Goal: Information Seeking & Learning: Learn about a topic

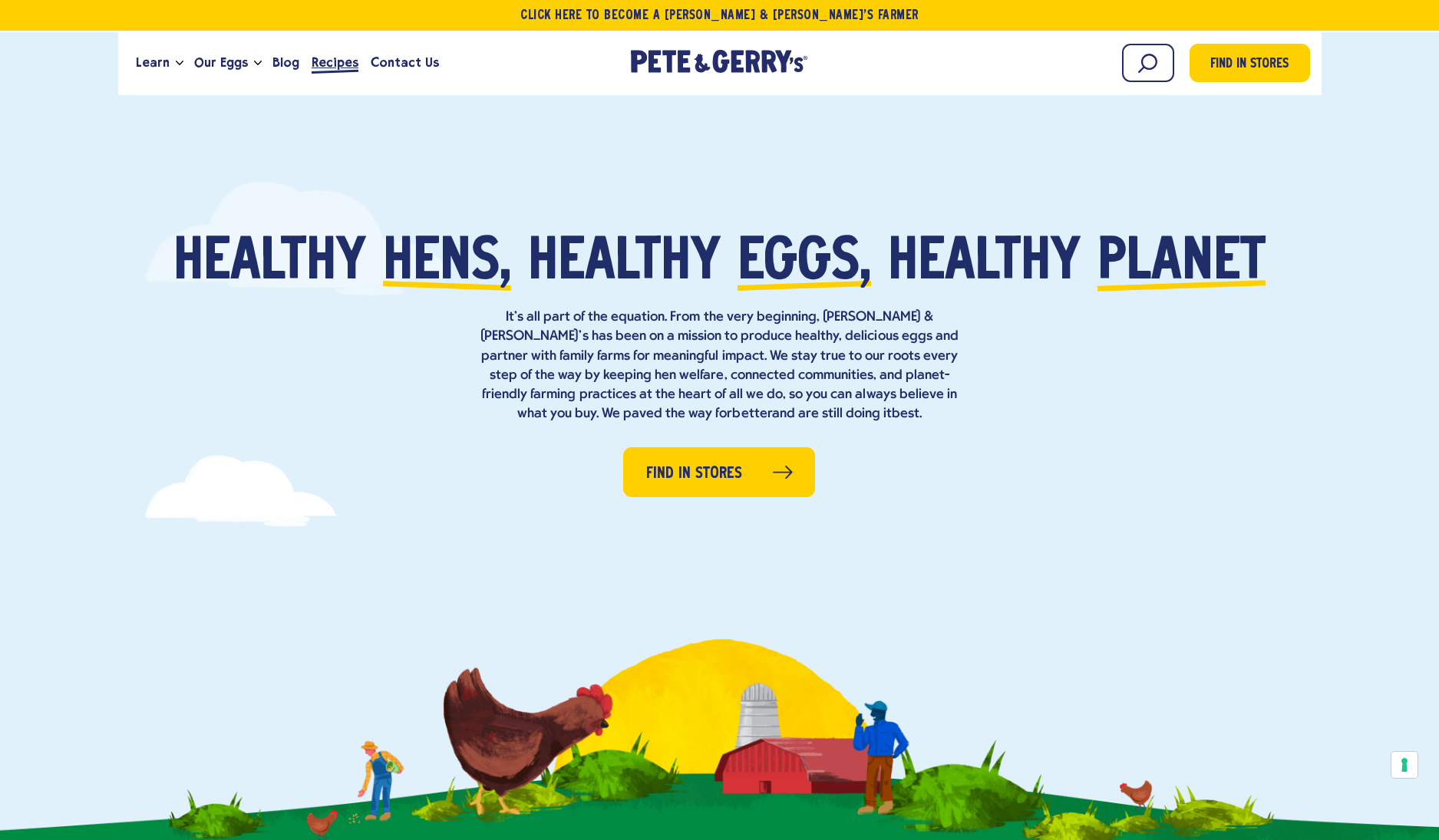
click at [332, 61] on span "Recipes" at bounding box center [335, 62] width 47 height 19
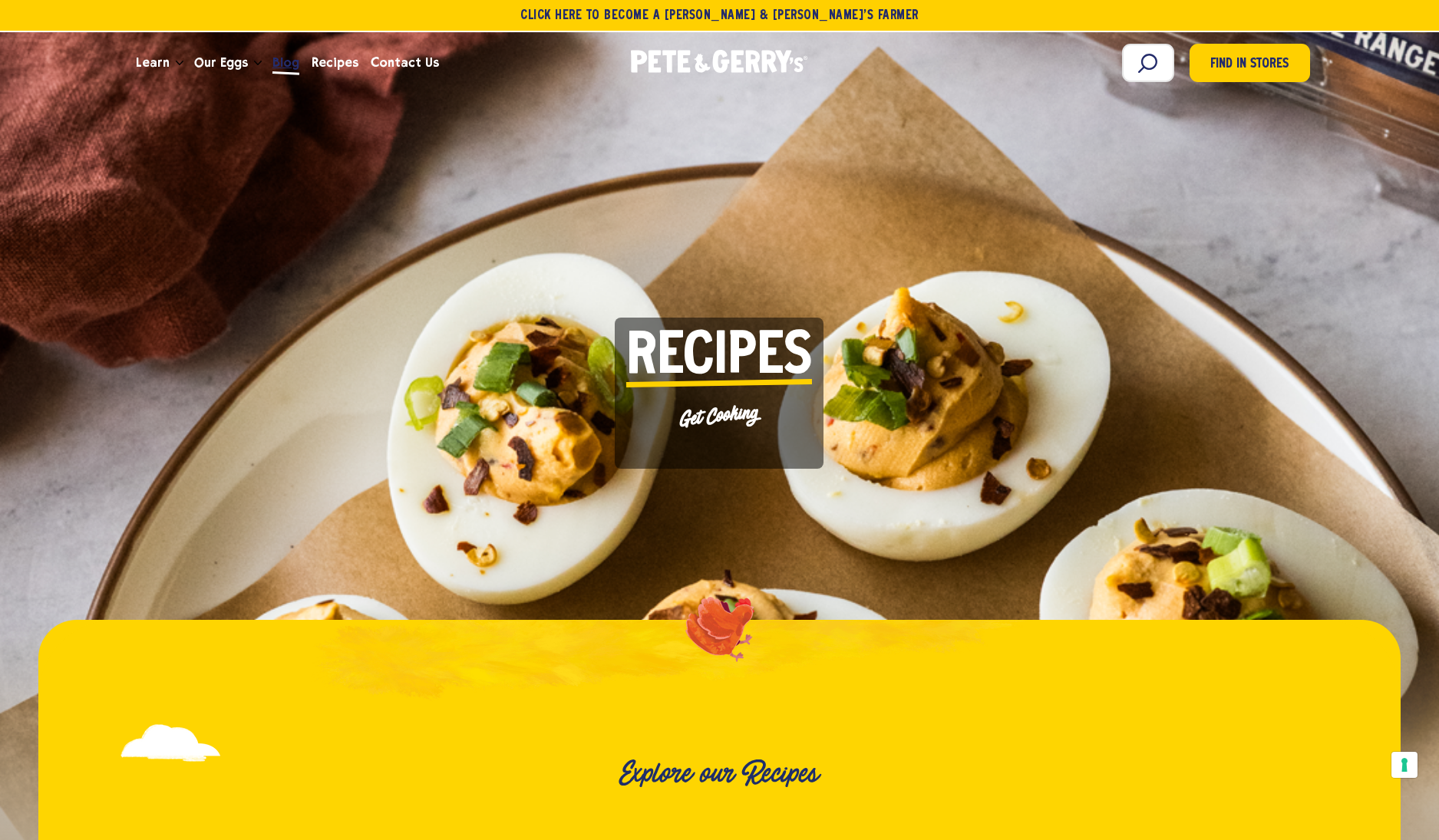
click at [280, 69] on span "Blog" at bounding box center [286, 62] width 27 height 19
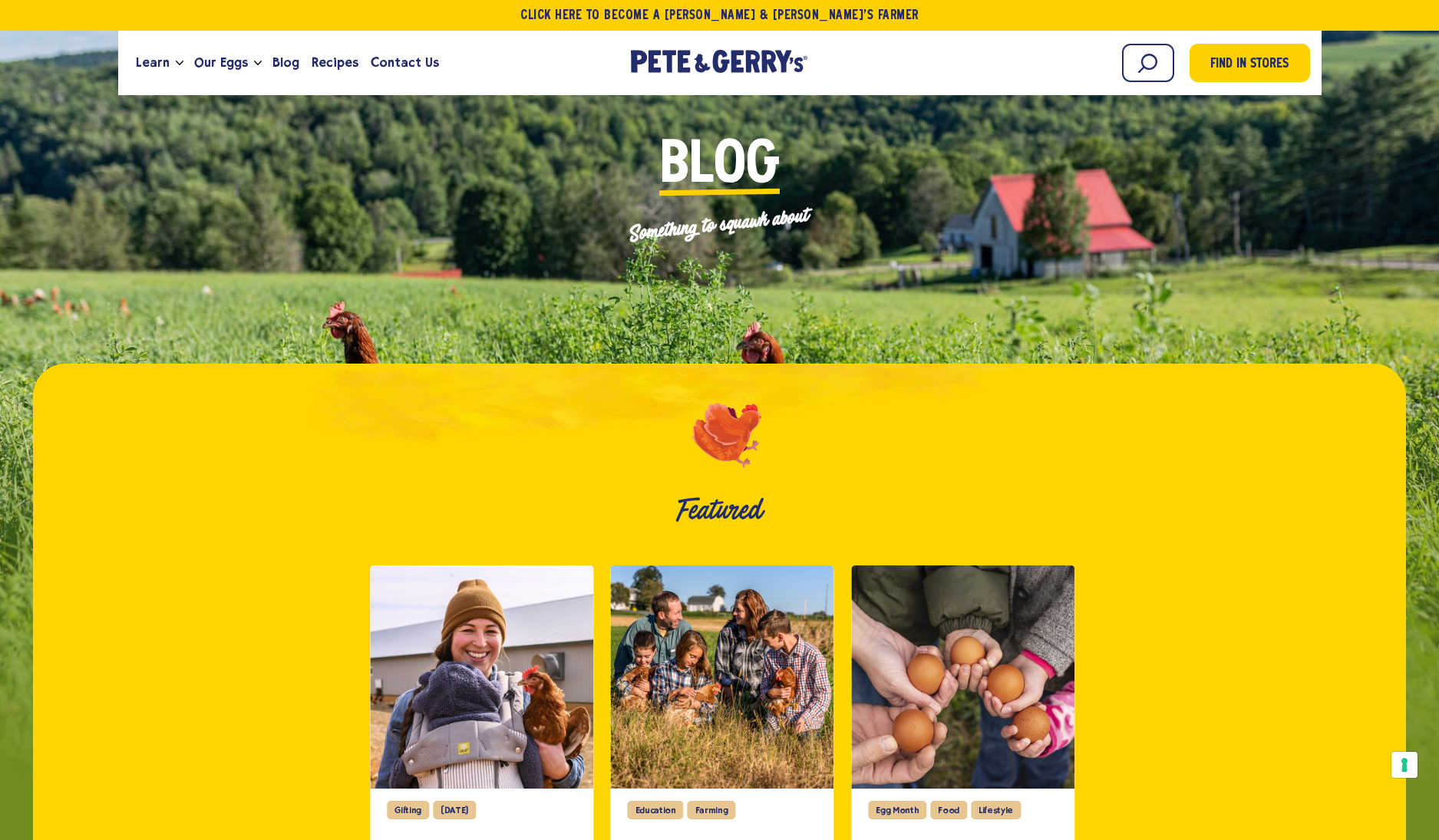
scroll to position [89, 0]
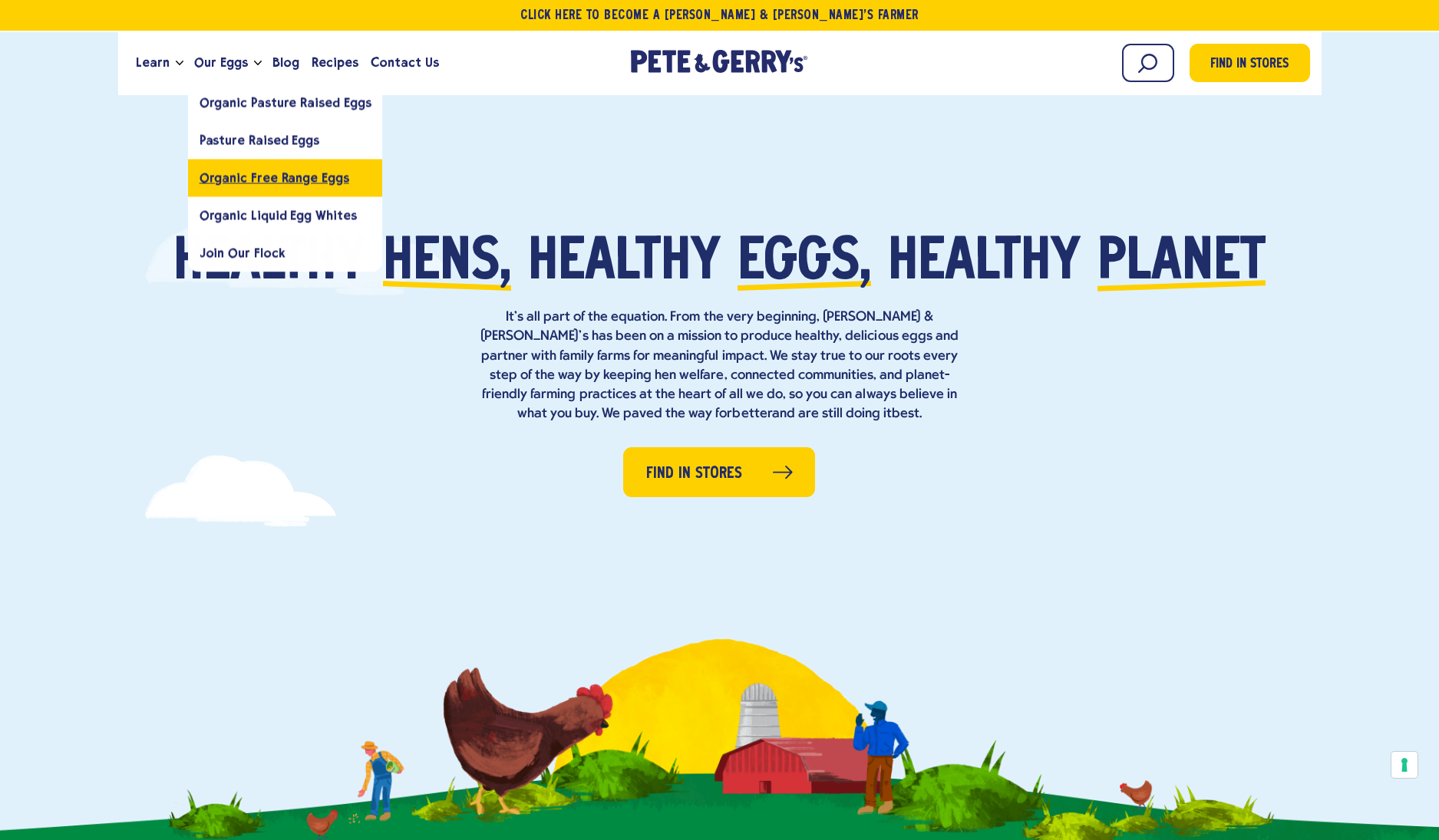
click at [255, 182] on span "Organic Free Range Eggs" at bounding box center [274, 177] width 150 height 14
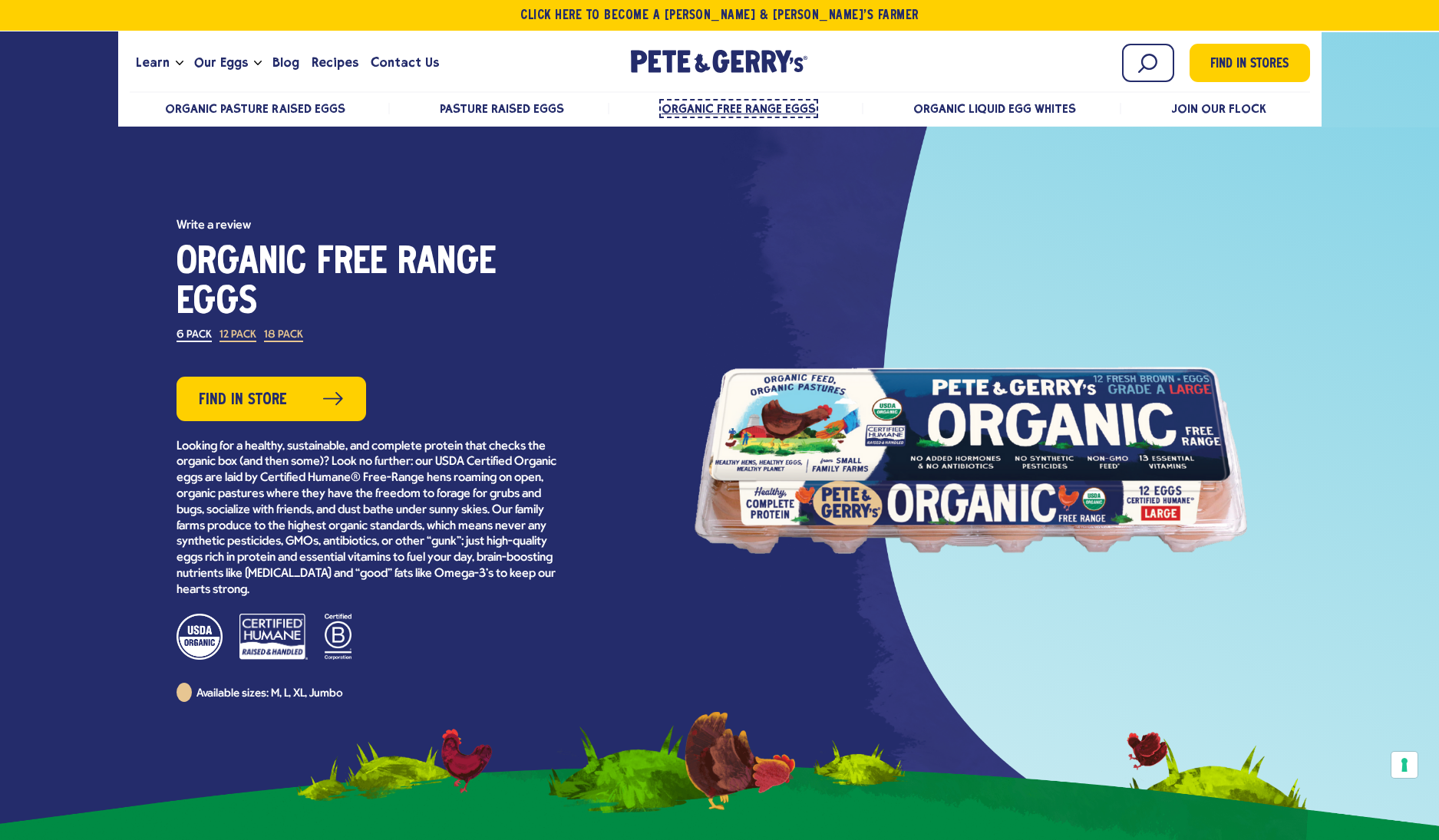
click at [747, 108] on span "Organic Free Range Eggs" at bounding box center [739, 108] width 154 height 14
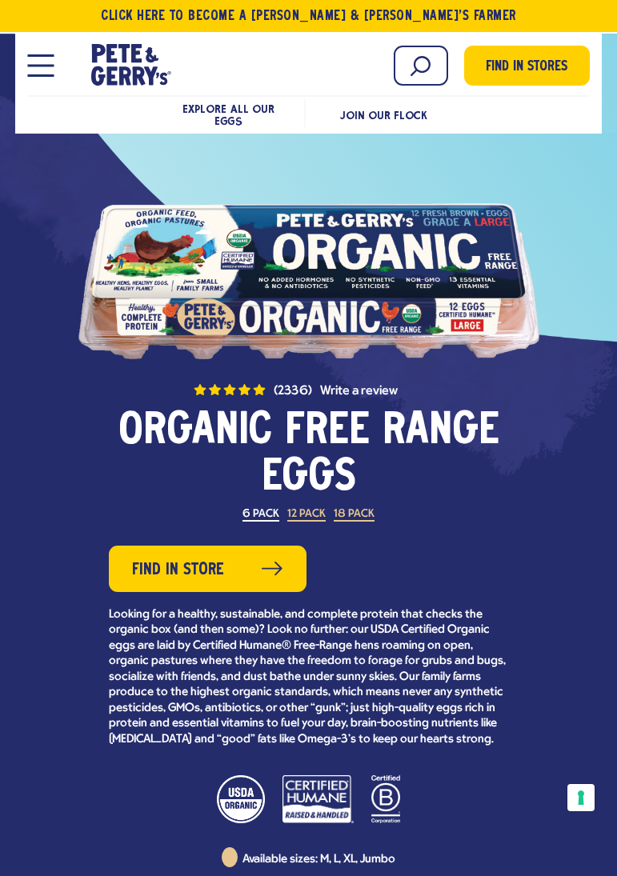
drag, startPoint x: 50, startPoint y: 65, endPoint x: 64, endPoint y: 77, distance: 18.7
click at [50, 65] on span "Open Mobile Menu Modal Dialog" at bounding box center [40, 66] width 26 height 2
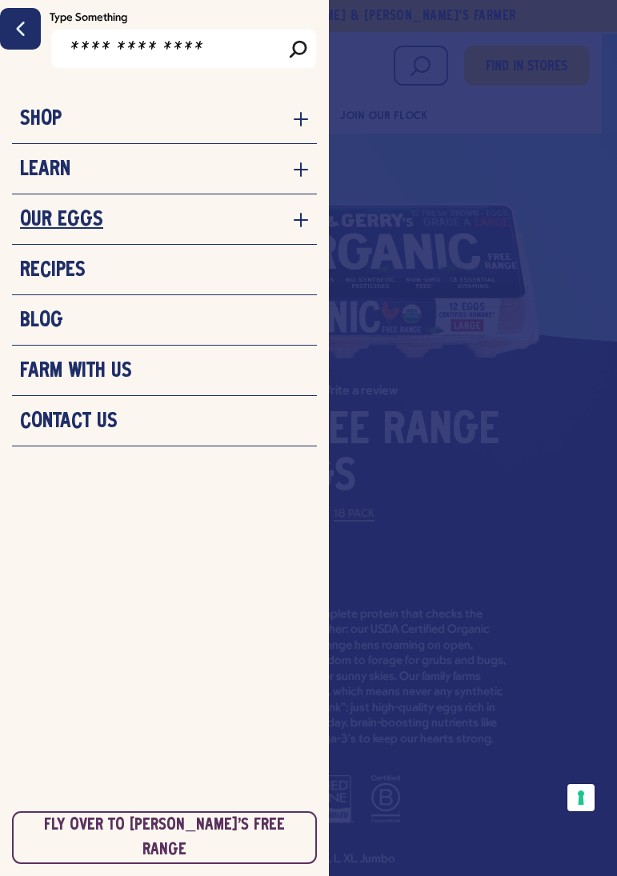
click at [72, 219] on h3 "Our Eggs" at bounding box center [61, 220] width 83 height 24
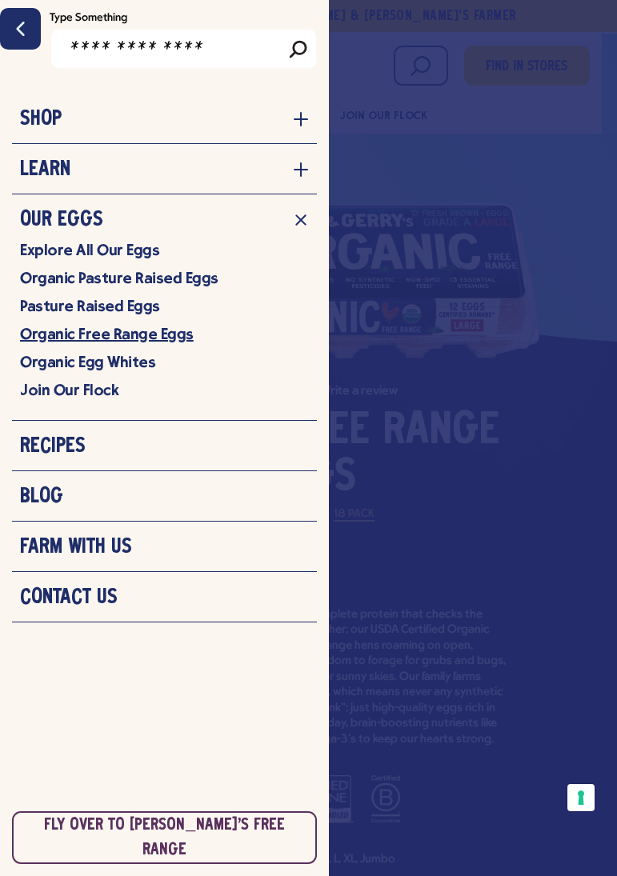
click at [109, 330] on link "Organic Free Range Eggs" at bounding box center [164, 334] width 289 height 20
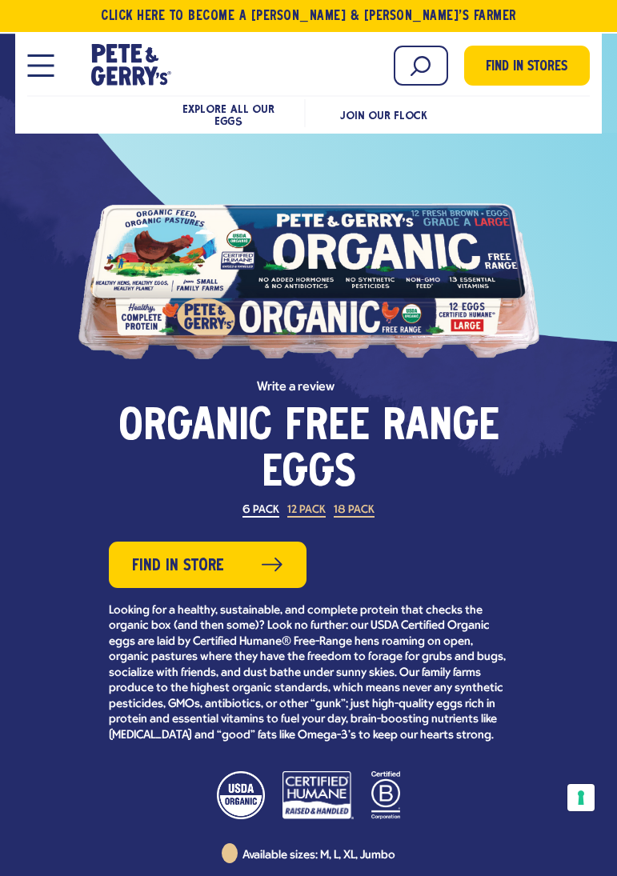
click at [310, 509] on label "12 Pack" at bounding box center [306, 511] width 38 height 13
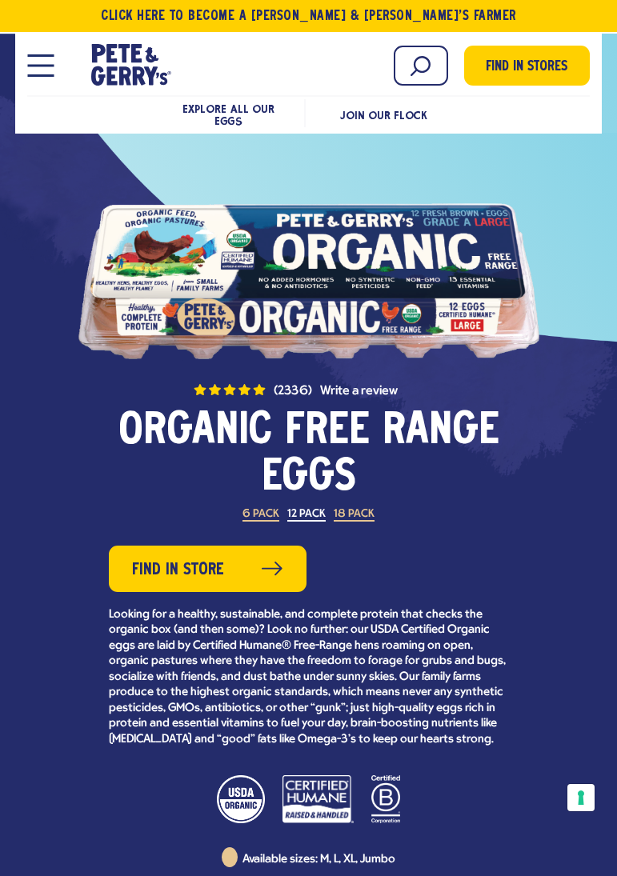
click at [354, 514] on label "18 Pack" at bounding box center [354, 515] width 41 height 13
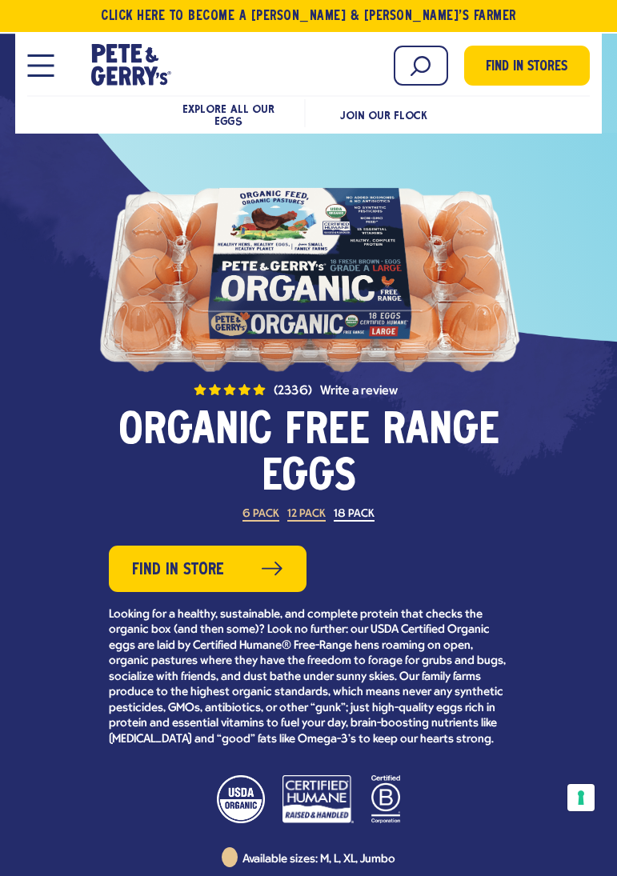
click at [272, 516] on label "6 Pack" at bounding box center [260, 515] width 37 height 13
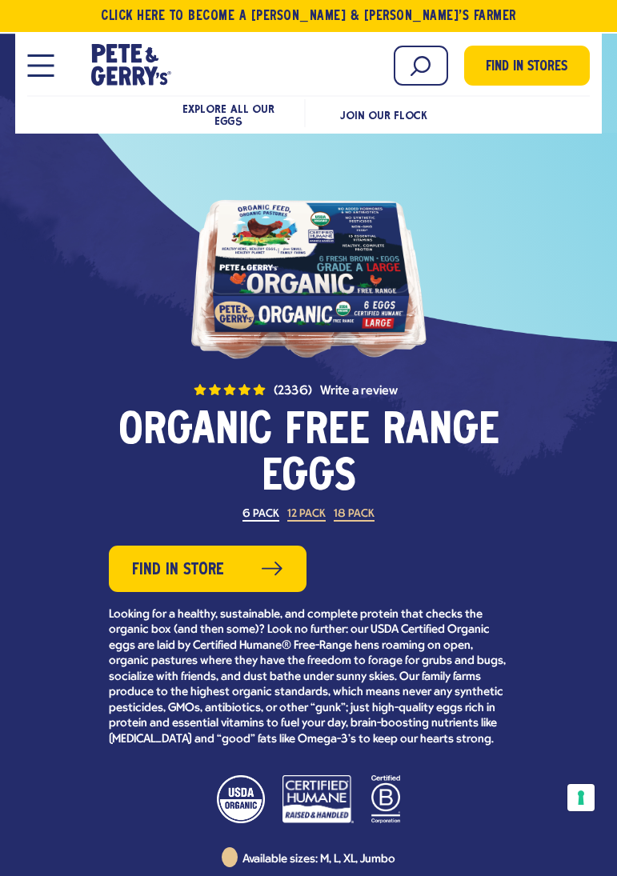
click at [50, 66] on button "Open Mobile Menu Modal Dialog" at bounding box center [40, 65] width 26 height 22
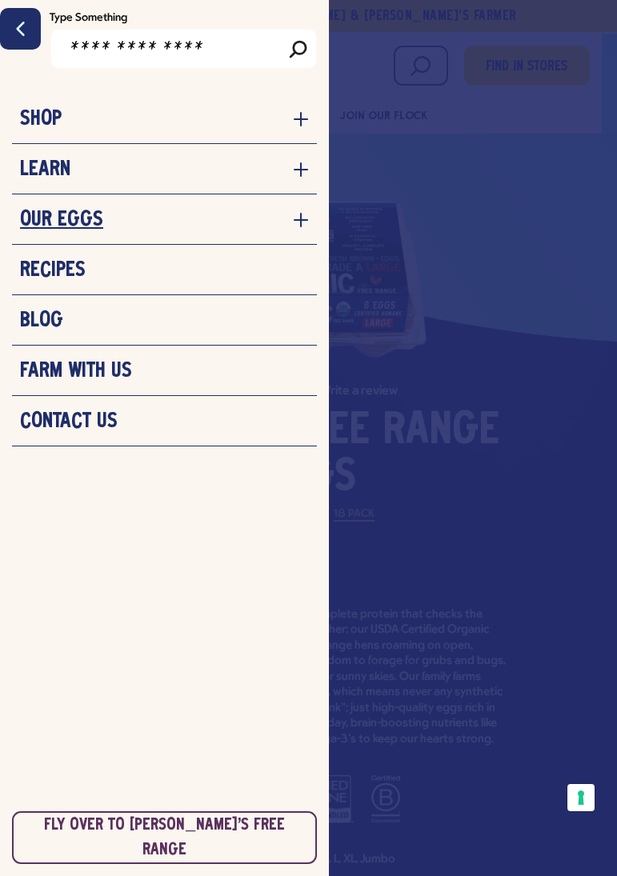
click at [62, 219] on h3 "Our Eggs" at bounding box center [61, 220] width 83 height 24
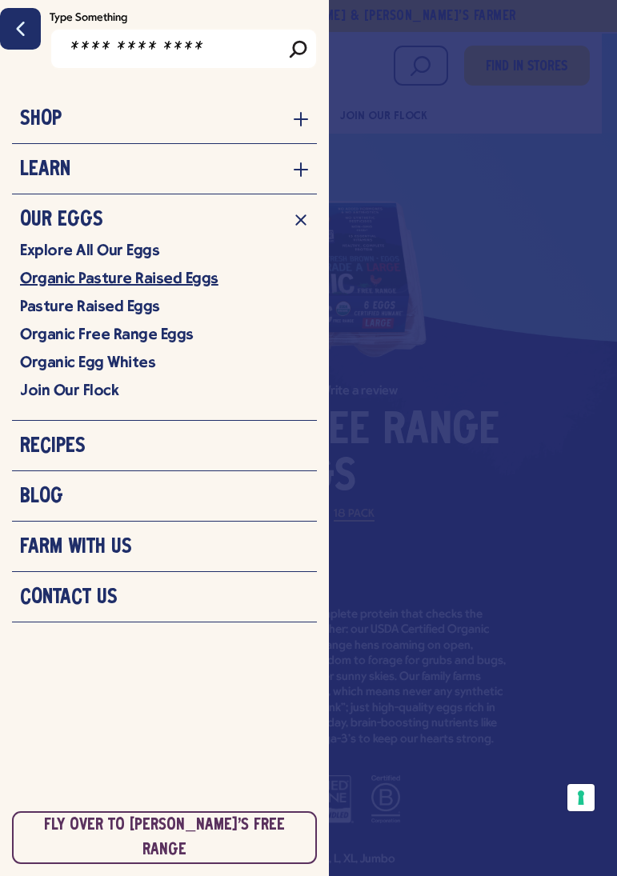
click at [82, 278] on link "Organic Pasture Raised Eggs" at bounding box center [164, 278] width 289 height 20
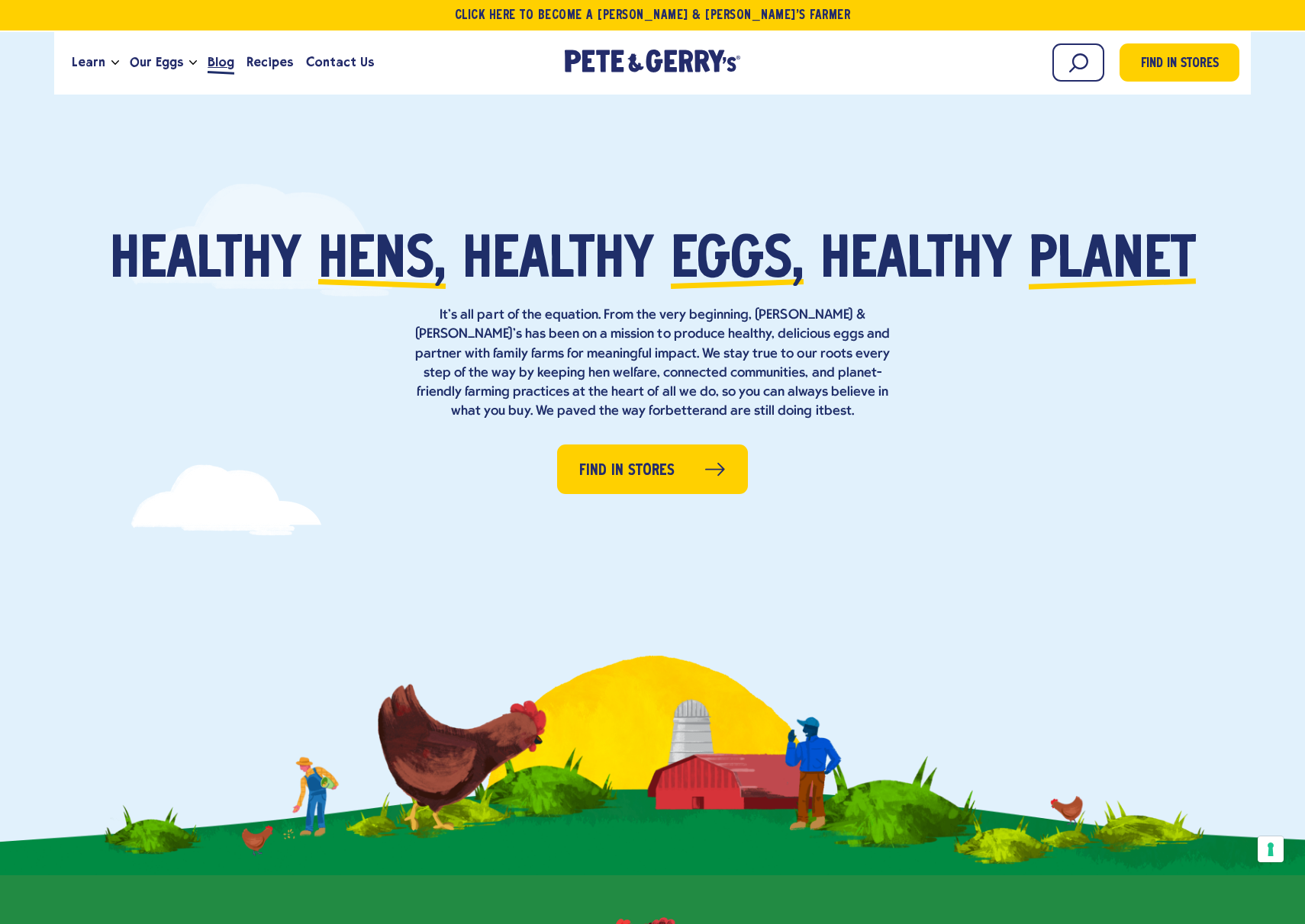
click at [208, 60] on span "Blog" at bounding box center [221, 62] width 27 height 19
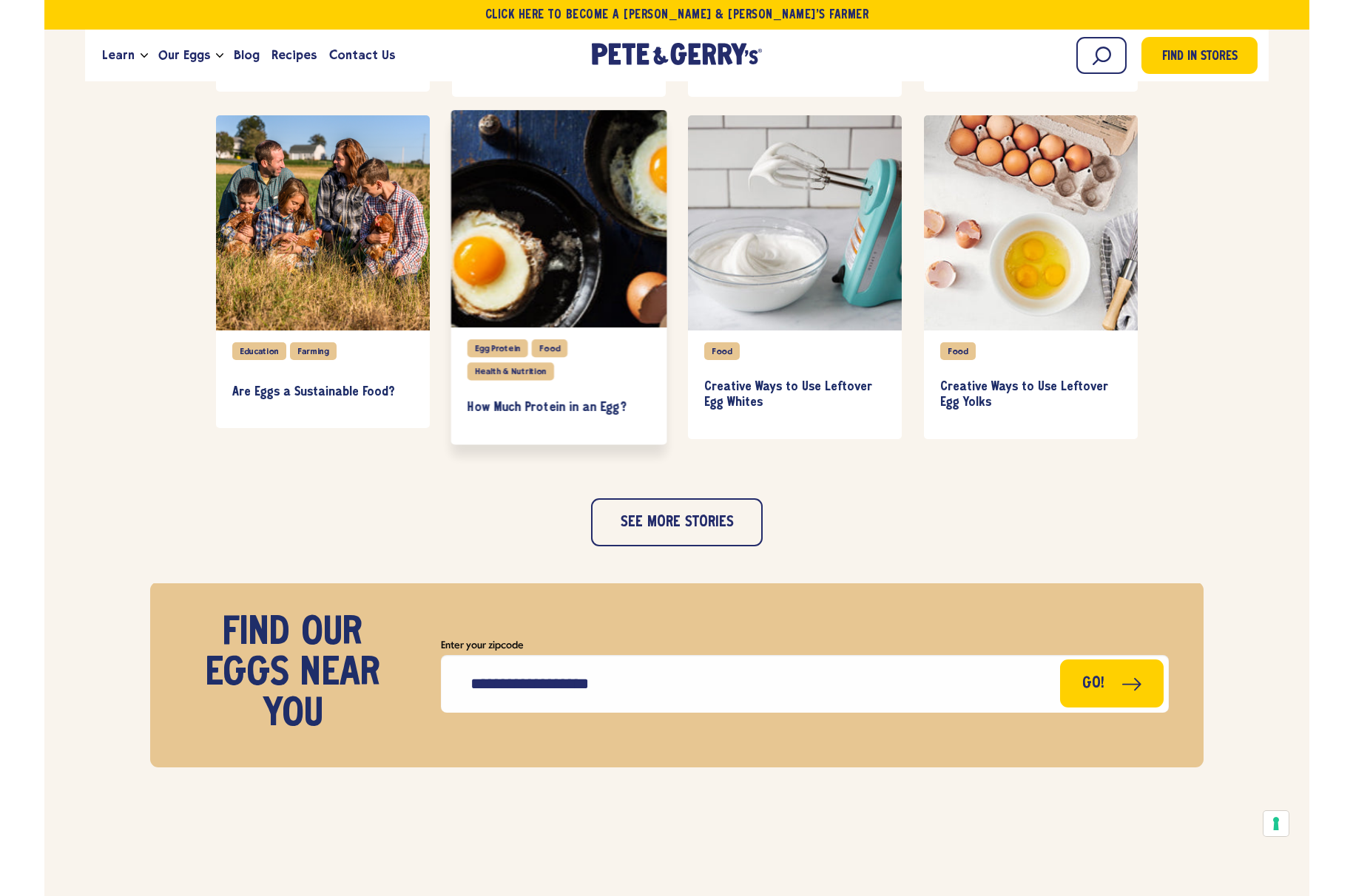
scroll to position [1565, 0]
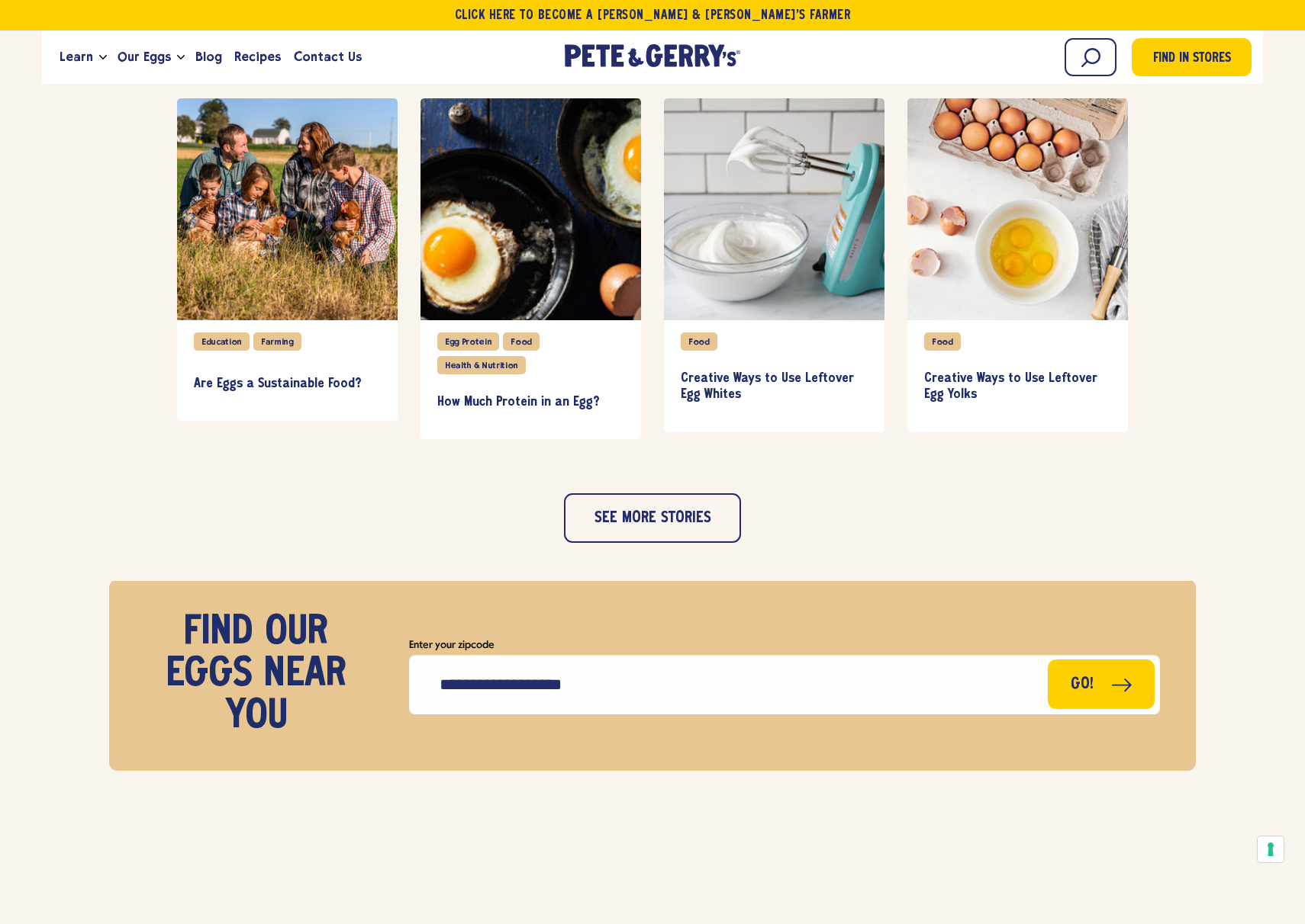
click at [612, 488] on div "See more stories" at bounding box center [652, 498] width 177 height 92
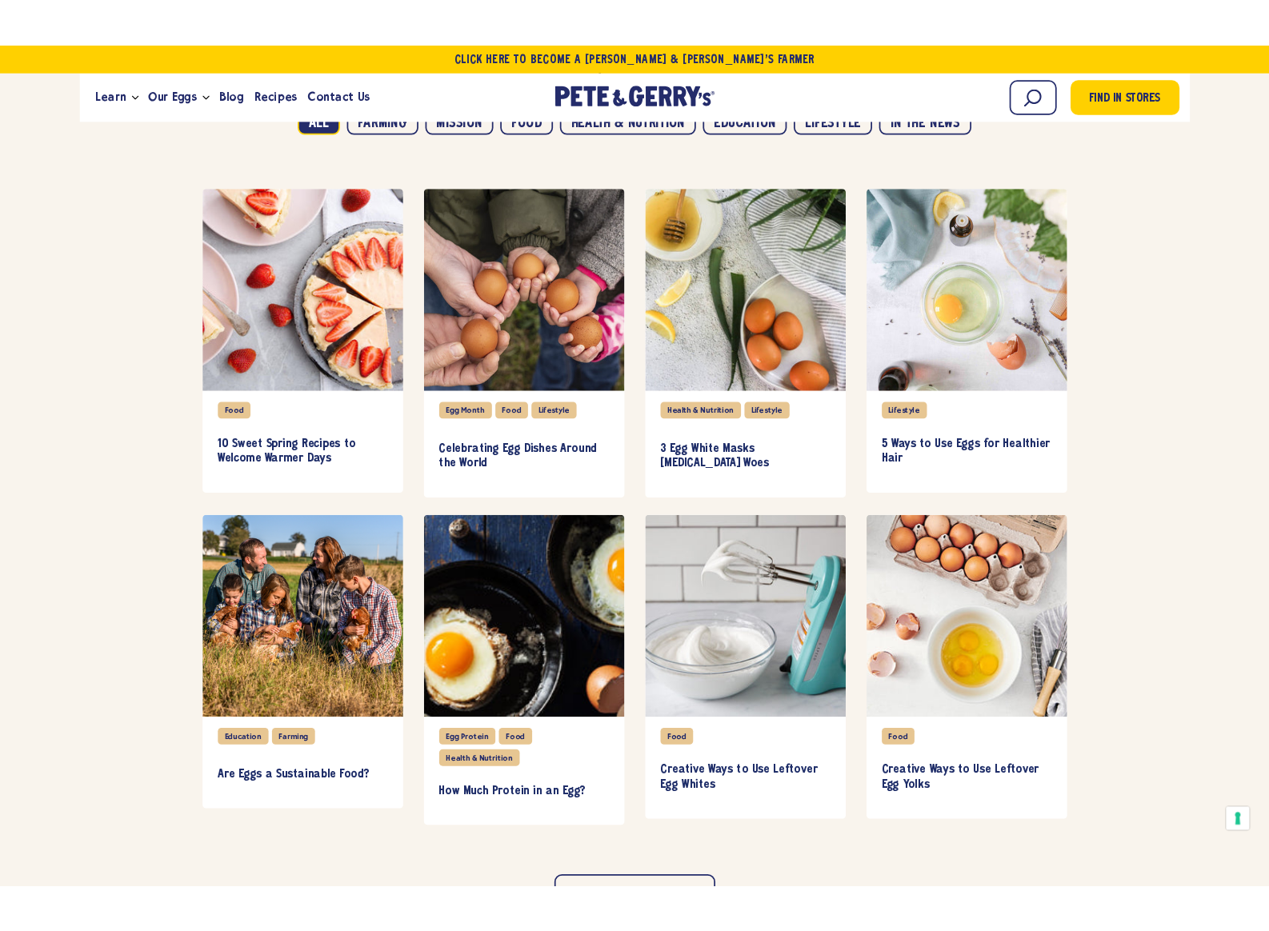
scroll to position [1235, 0]
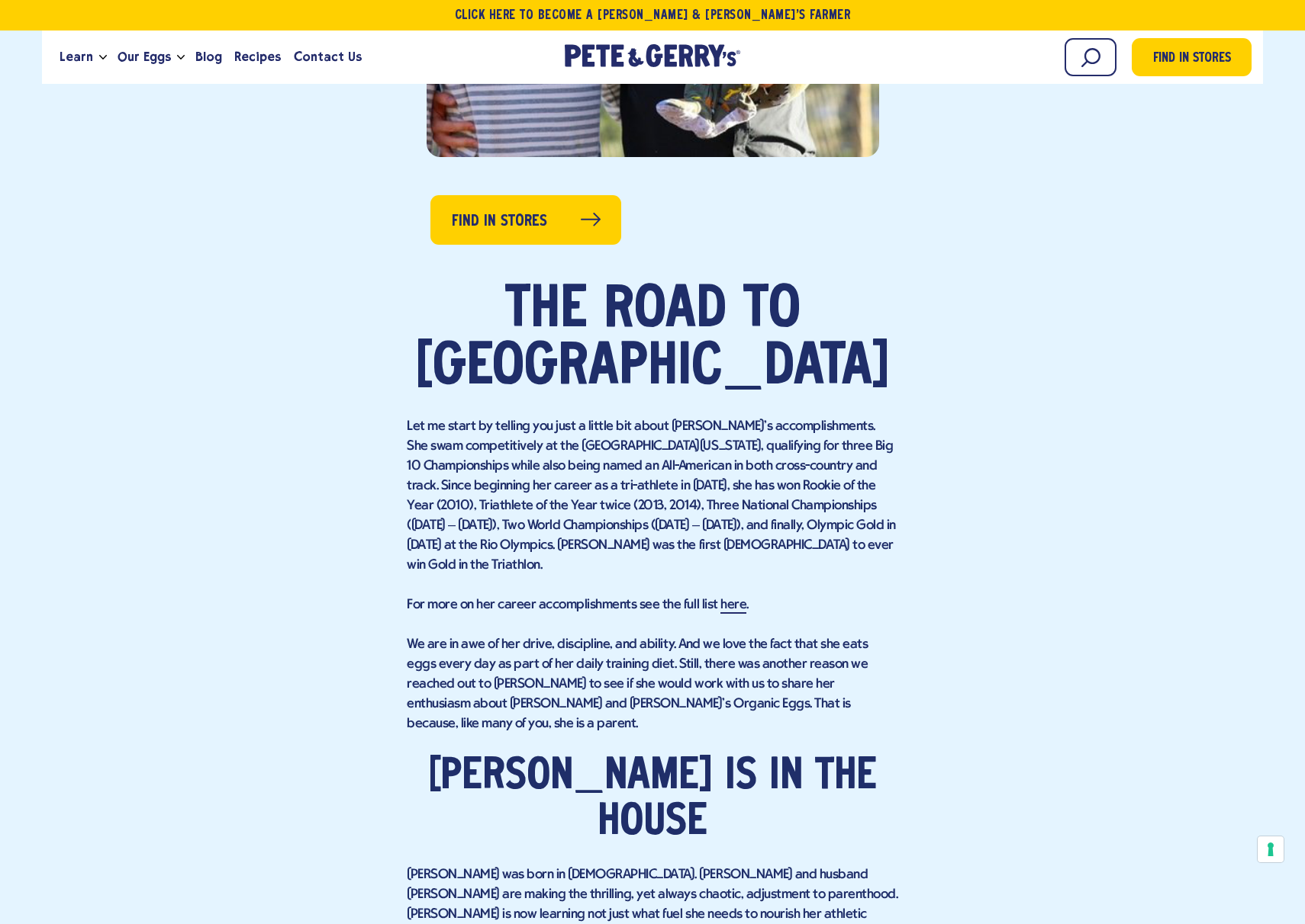
scroll to position [875, 0]
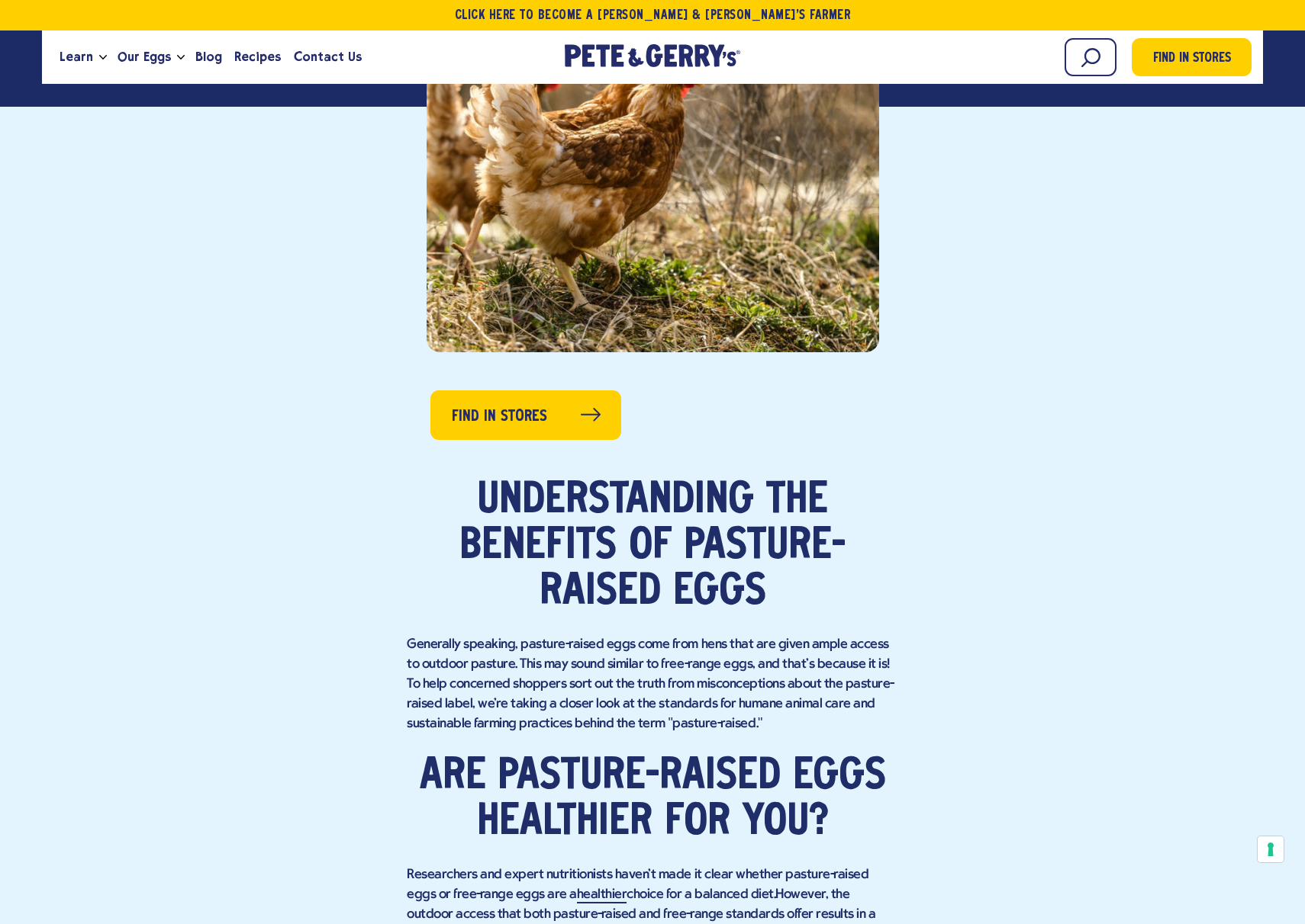
scroll to position [528, 0]
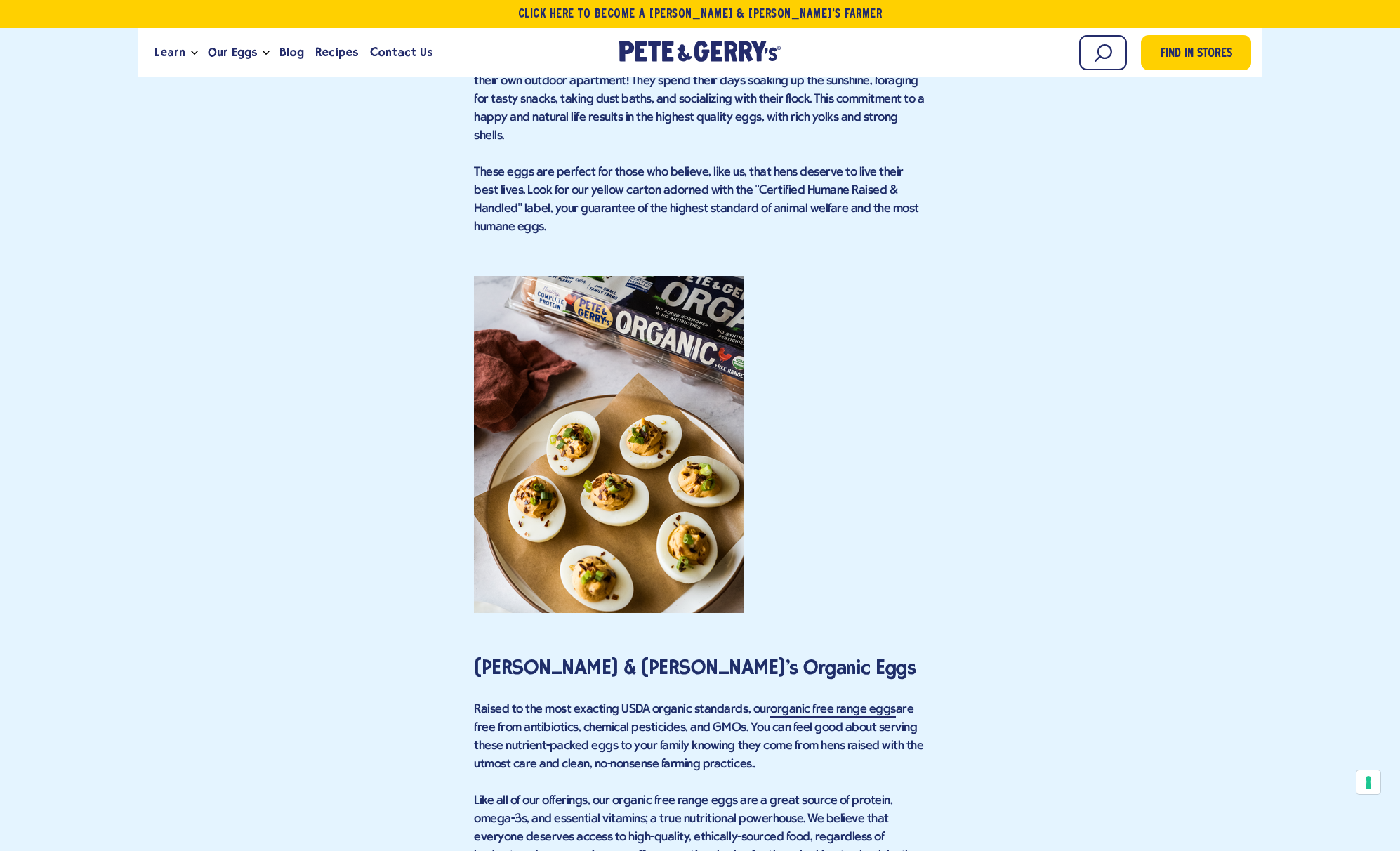
scroll to position [5086, 0]
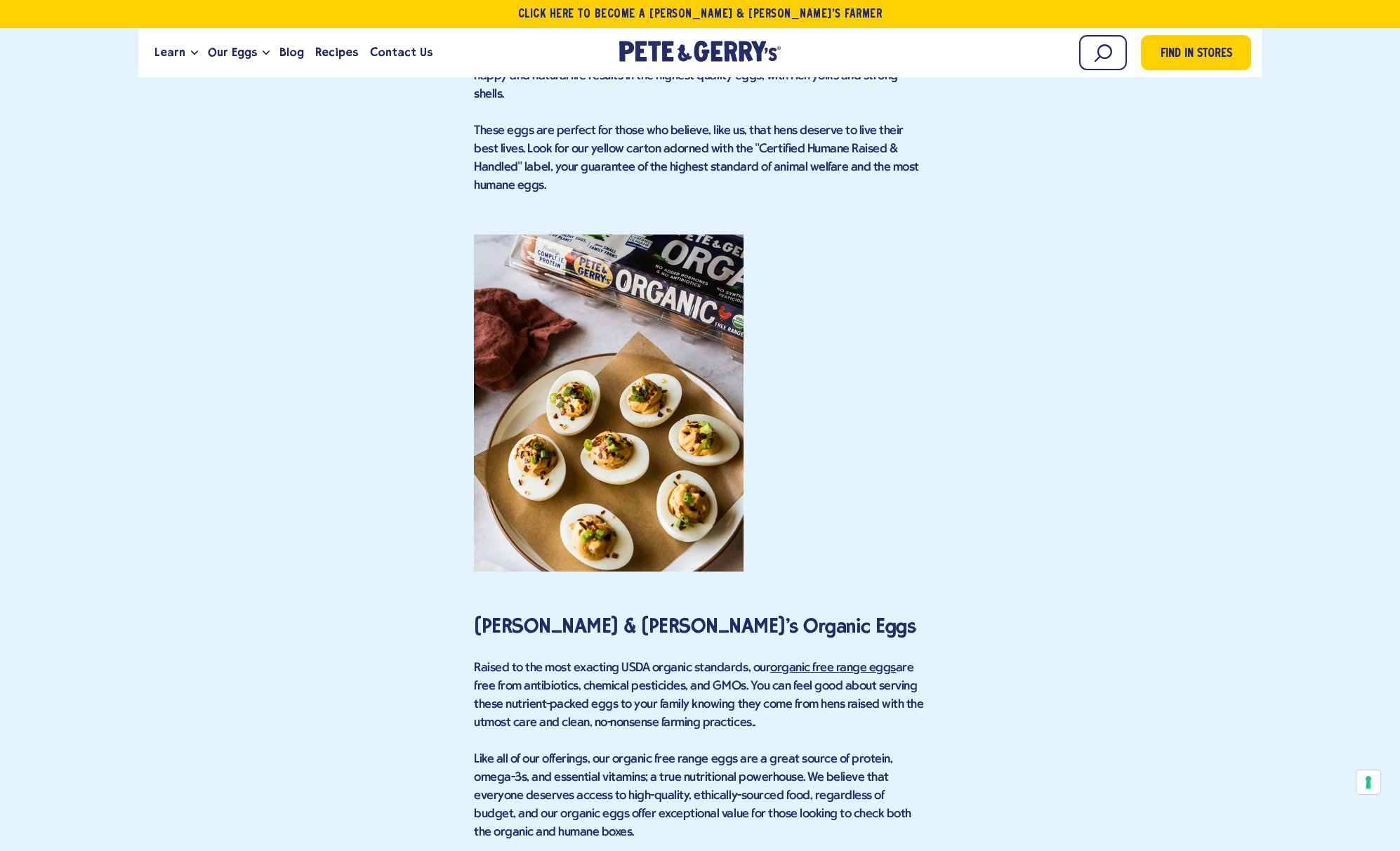
click at [828, 661] on link "organic free range eggs" at bounding box center [832, 668] width 126 height 15
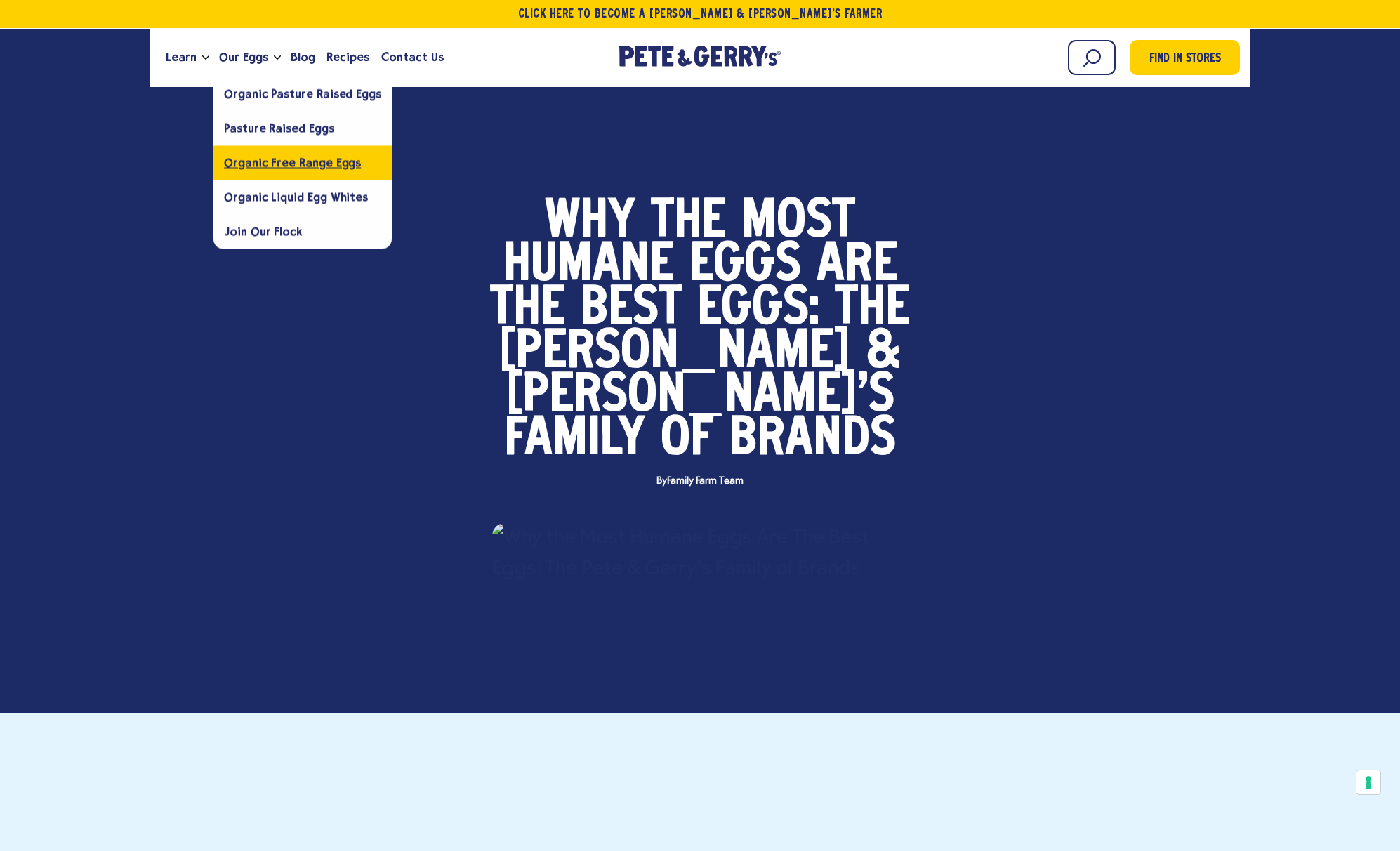
click at [255, 161] on span "Organic Free Range Eggs" at bounding box center [292, 162] width 137 height 13
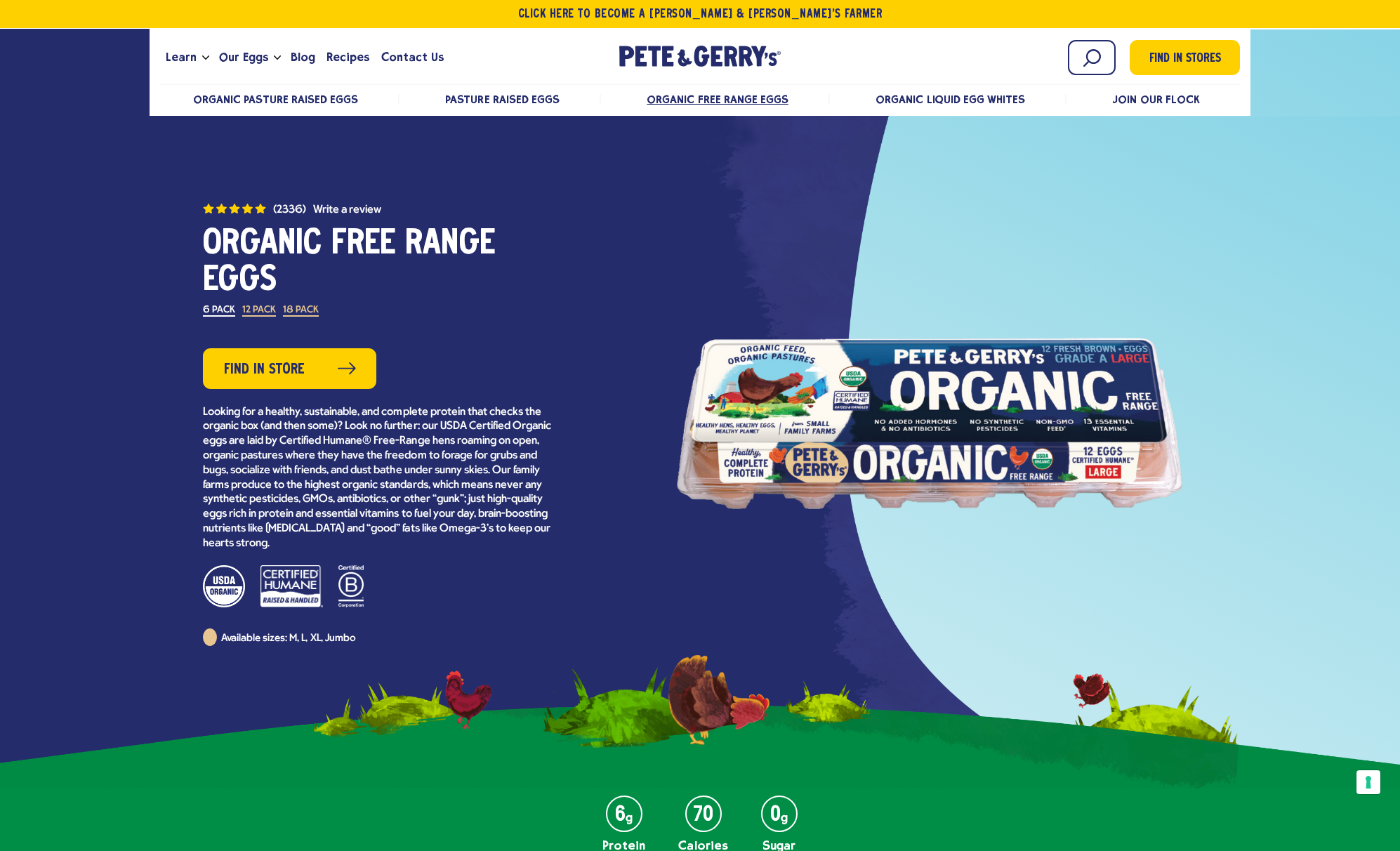
click at [759, 220] on div at bounding box center [922, 407] width 528 height 756
click at [298, 61] on span "Blog" at bounding box center [303, 57] width 25 height 18
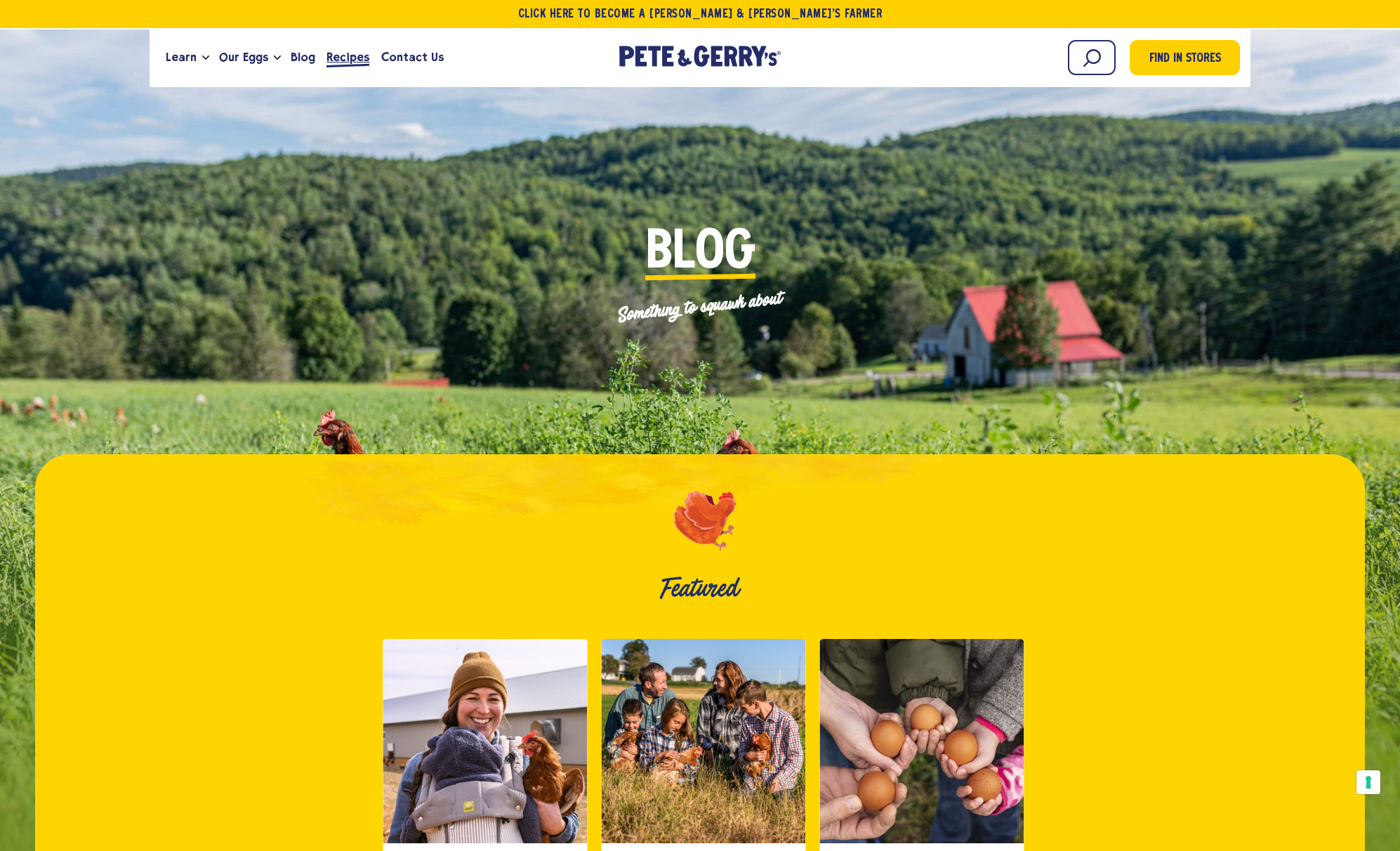
click at [334, 57] on span "Recipes" at bounding box center [348, 57] width 43 height 18
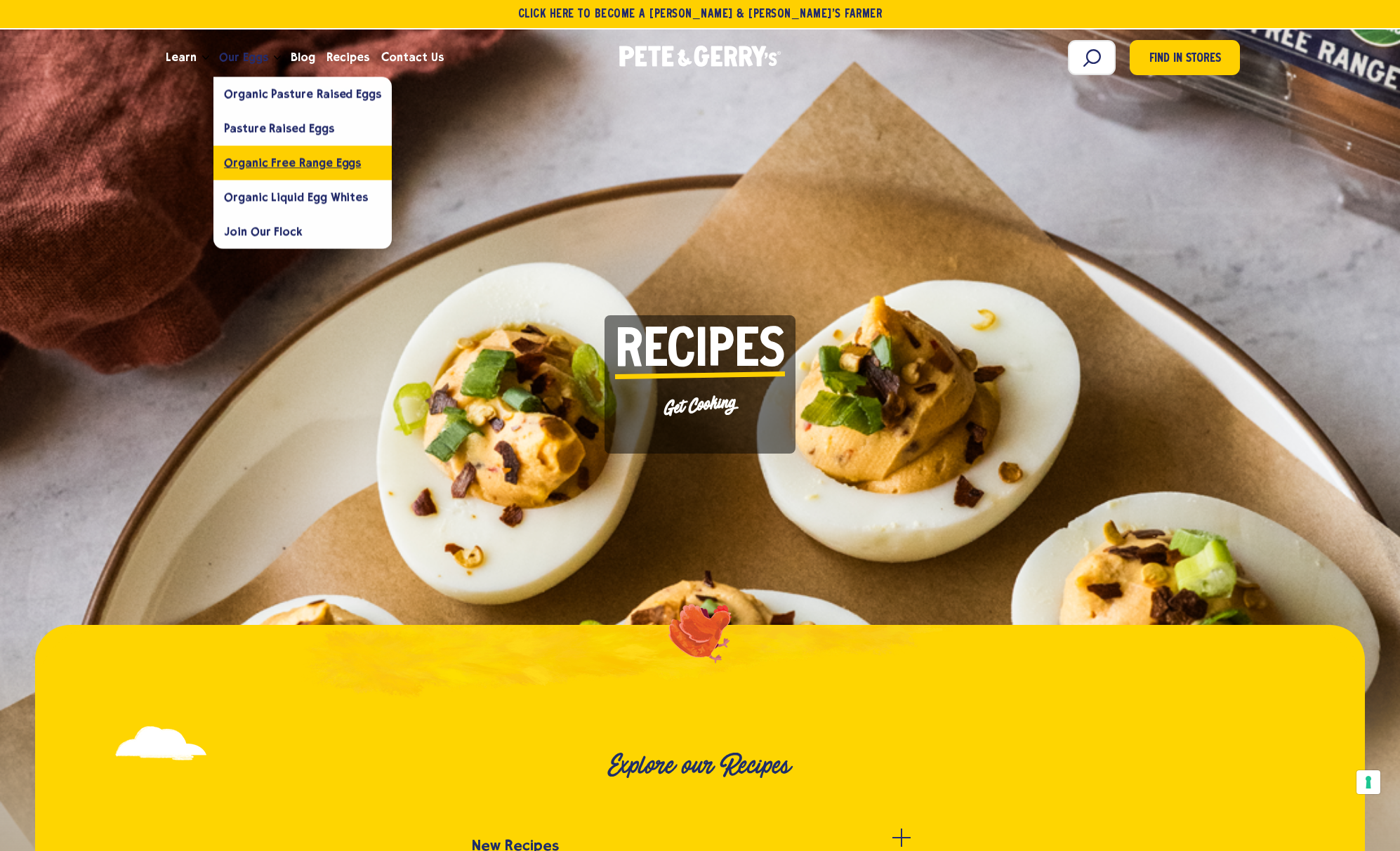
click at [277, 157] on span "Organic Free Range Eggs" at bounding box center [292, 162] width 137 height 13
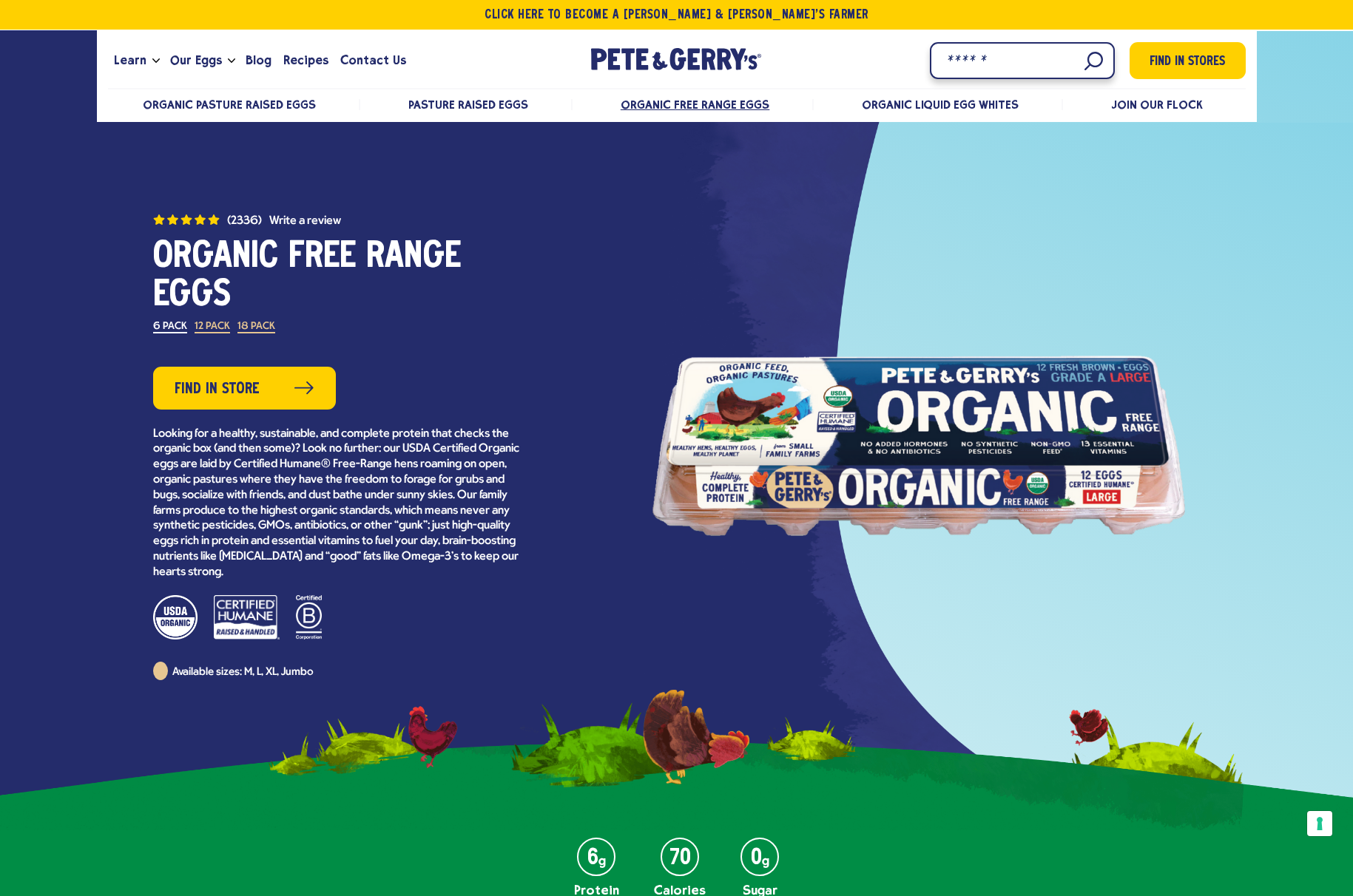
drag, startPoint x: 1081, startPoint y: 64, endPoint x: 1095, endPoint y: 65, distance: 14.0
click at [1083, 64] on input "Search" at bounding box center [1022, 61] width 185 height 37
click at [1089, 61] on input "Search" at bounding box center [1022, 61] width 185 height 37
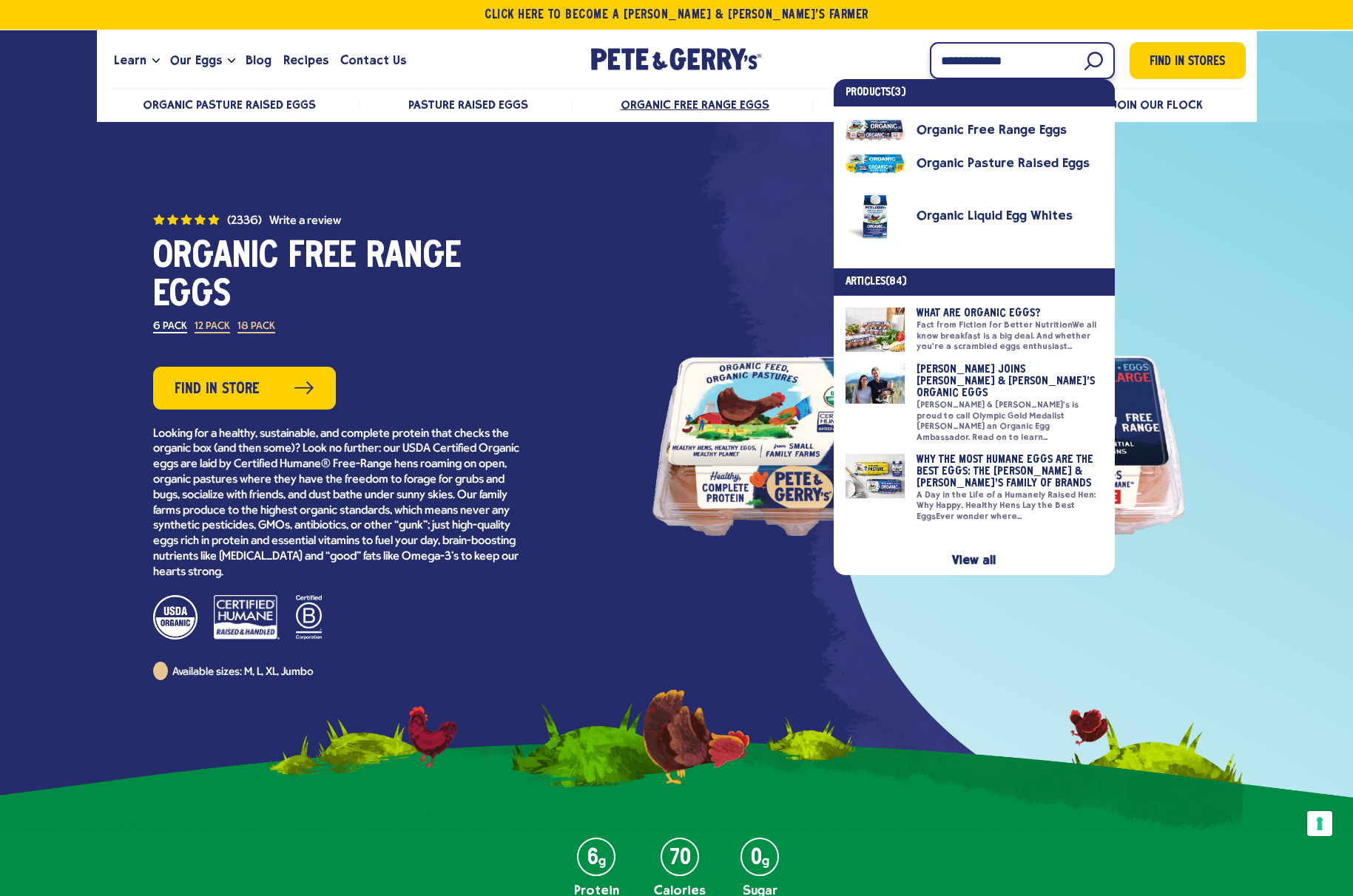
type input "**********"
click at [978, 553] on link "View all" at bounding box center [973, 559] width 43 height 14
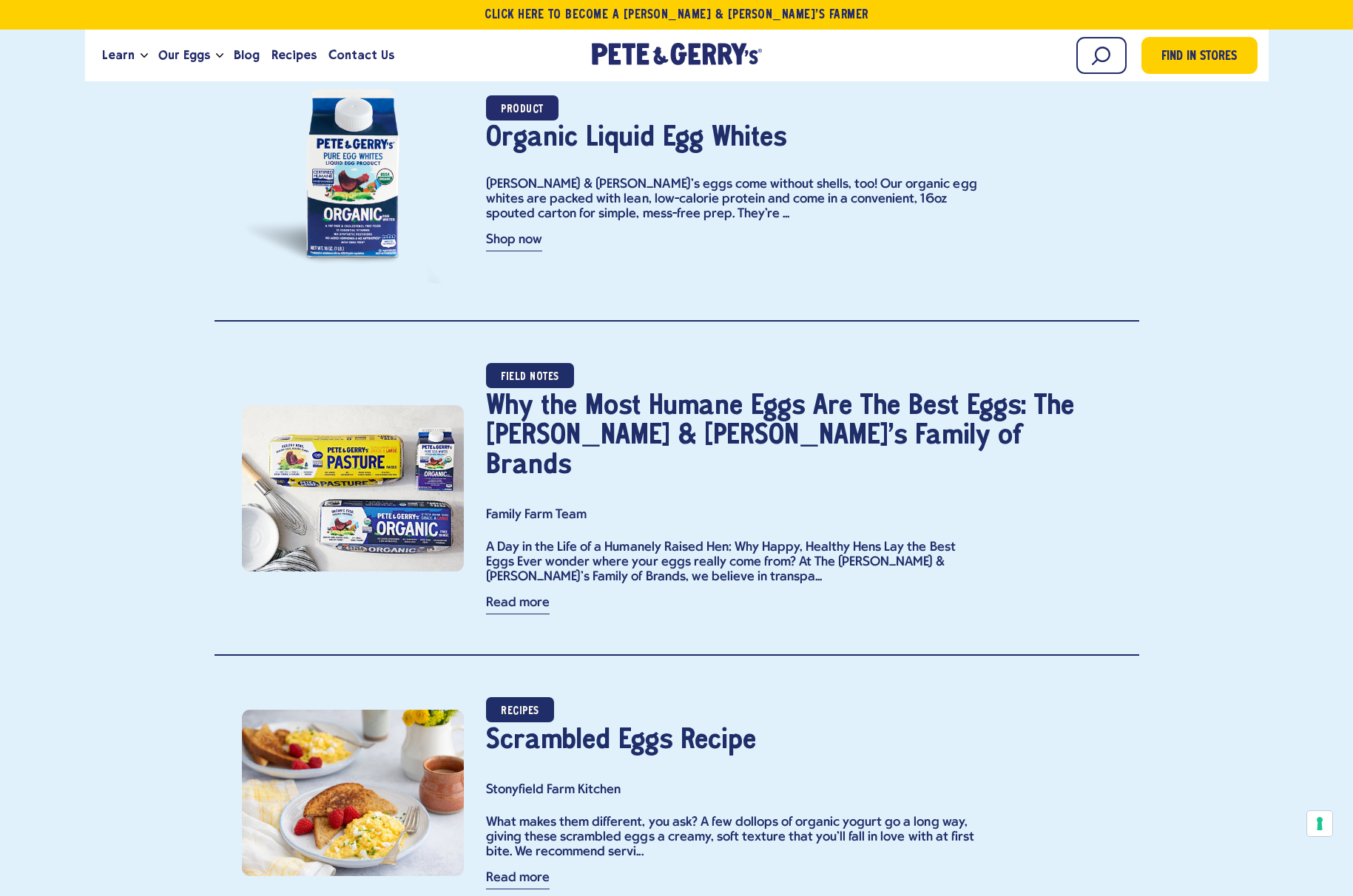
scroll to position [1369, 0]
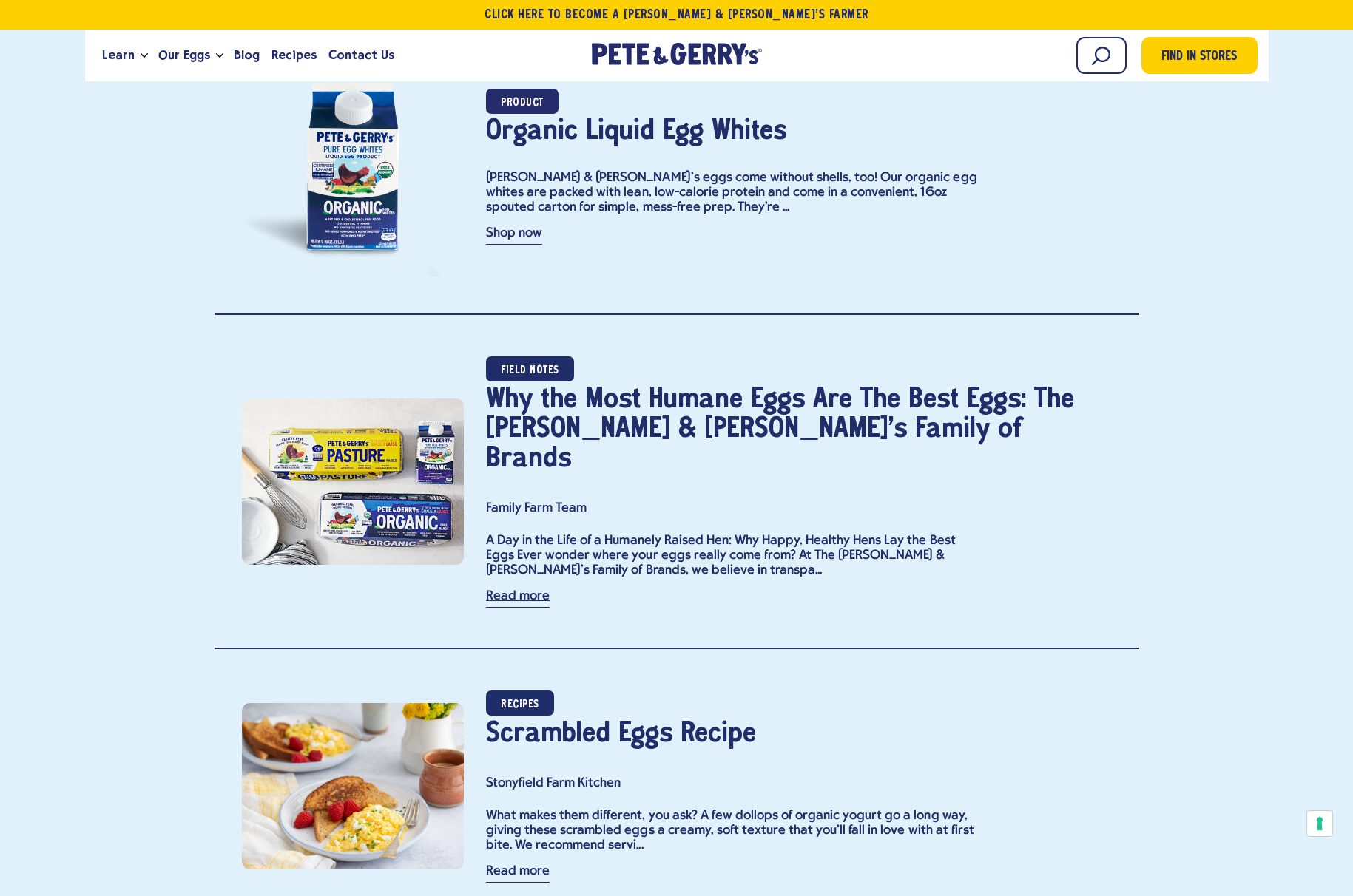
click at [522, 590] on link "Read more" at bounding box center [518, 598] width 64 height 18
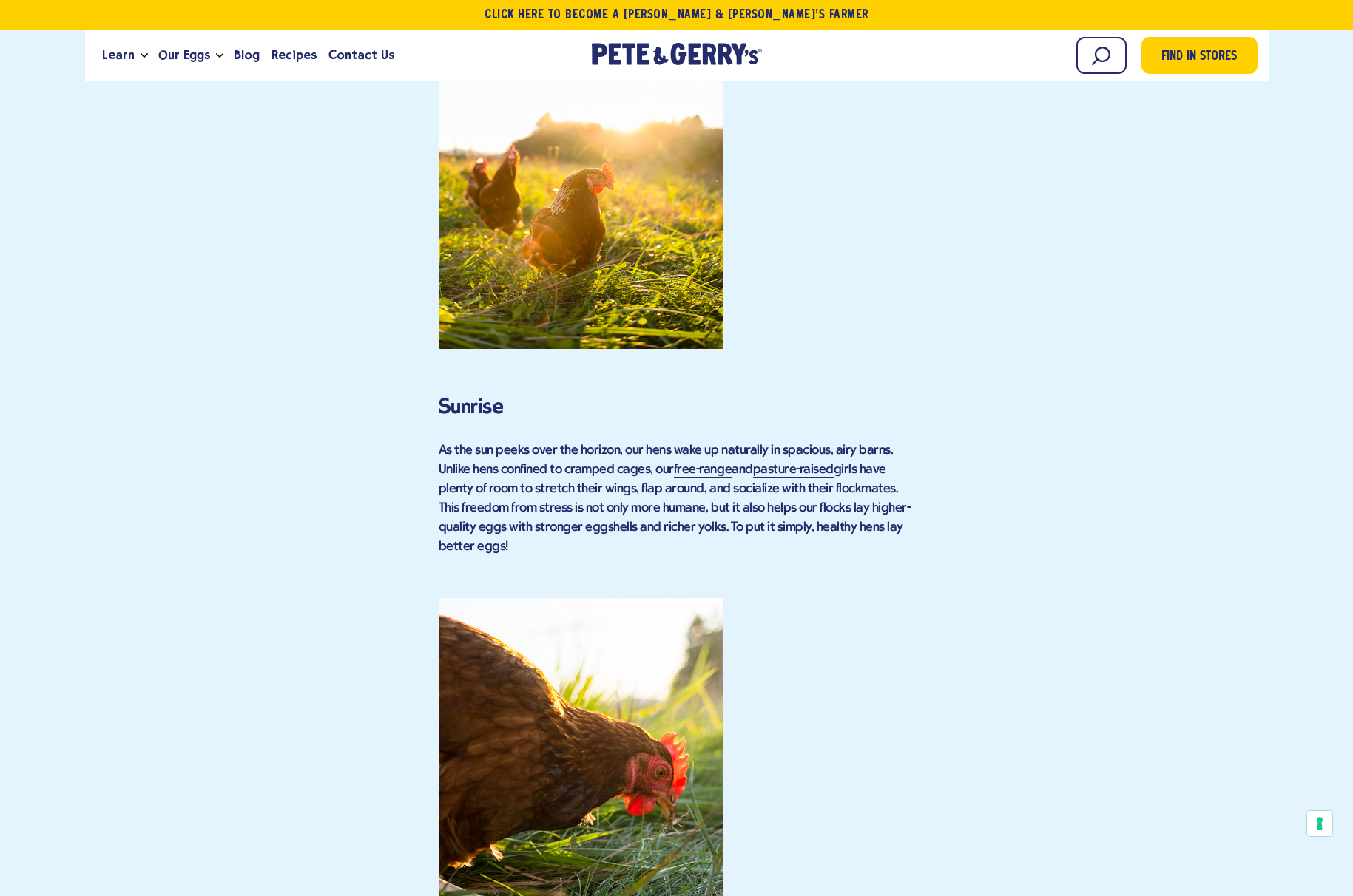
scroll to position [1491, 0]
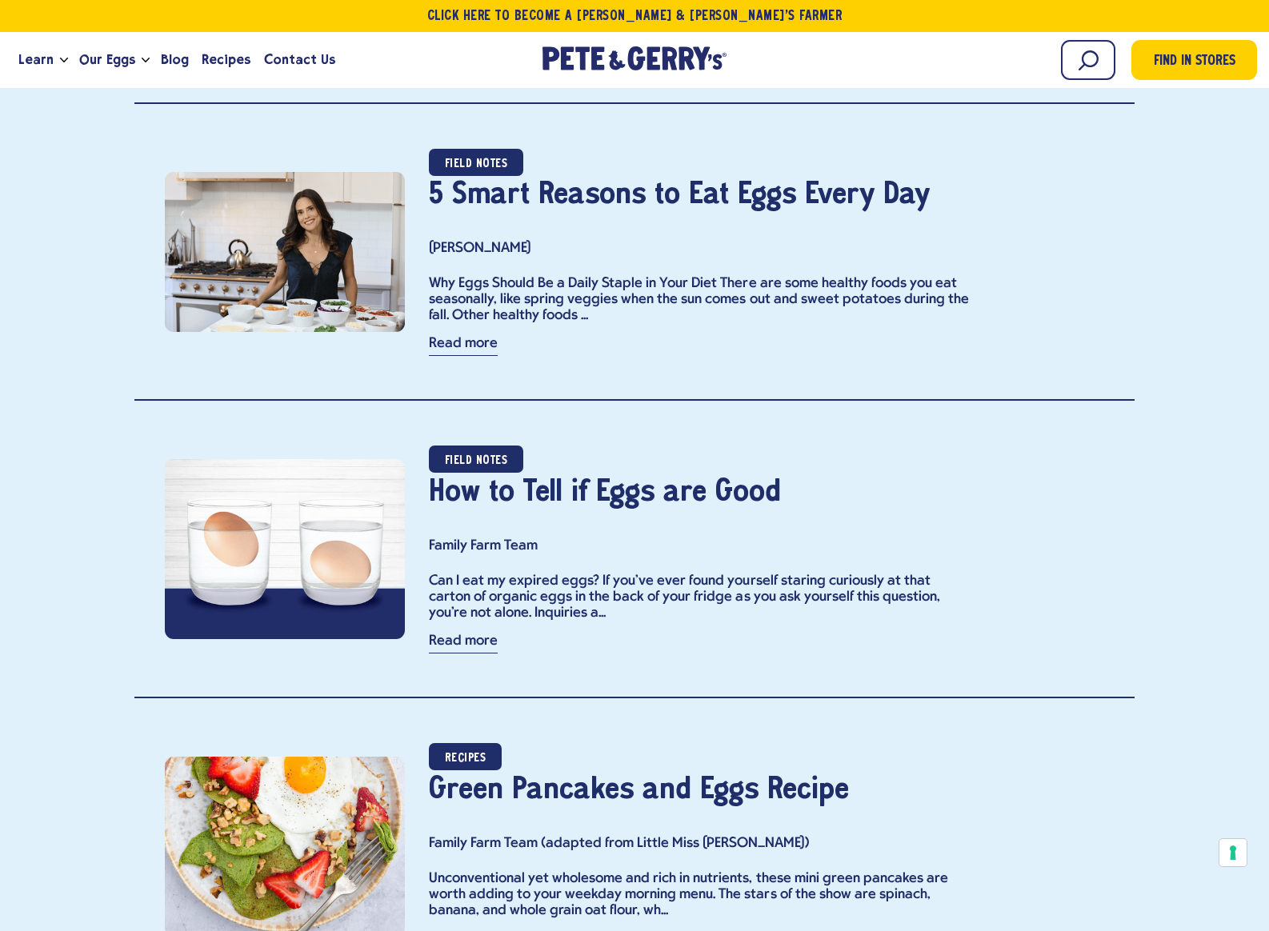
scroll to position [5705, 0]
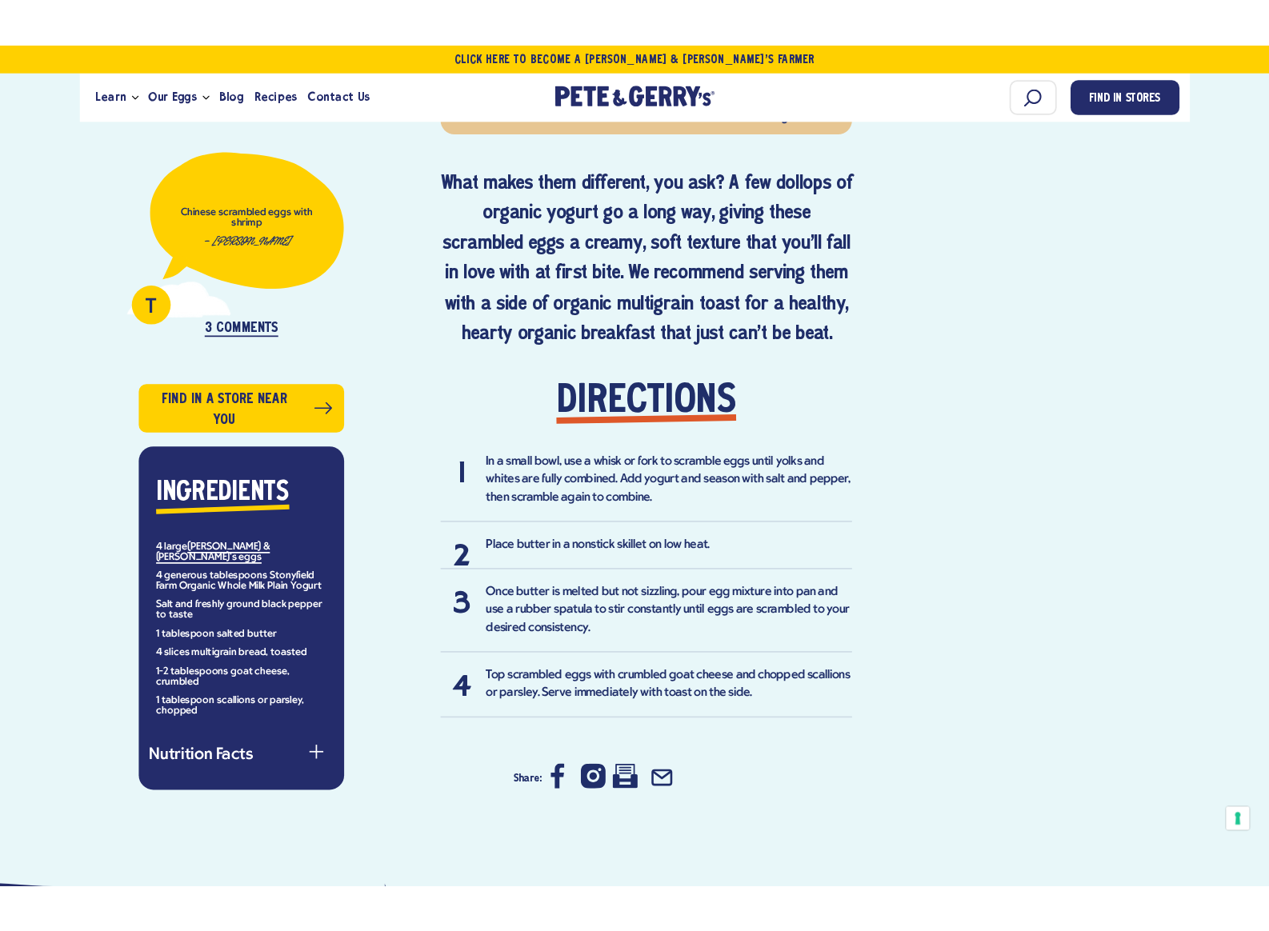
scroll to position [800, 0]
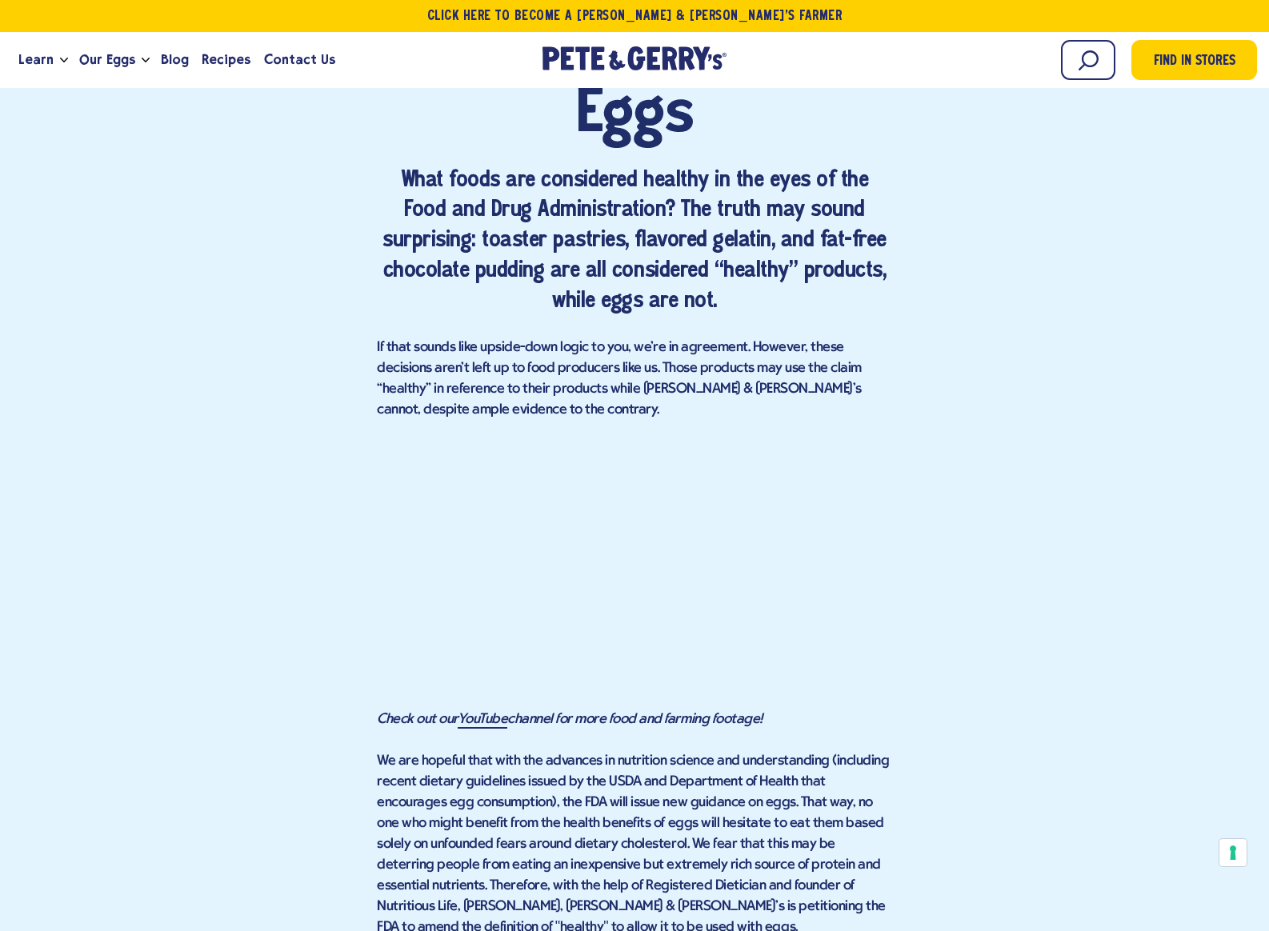
scroll to position [912, 0]
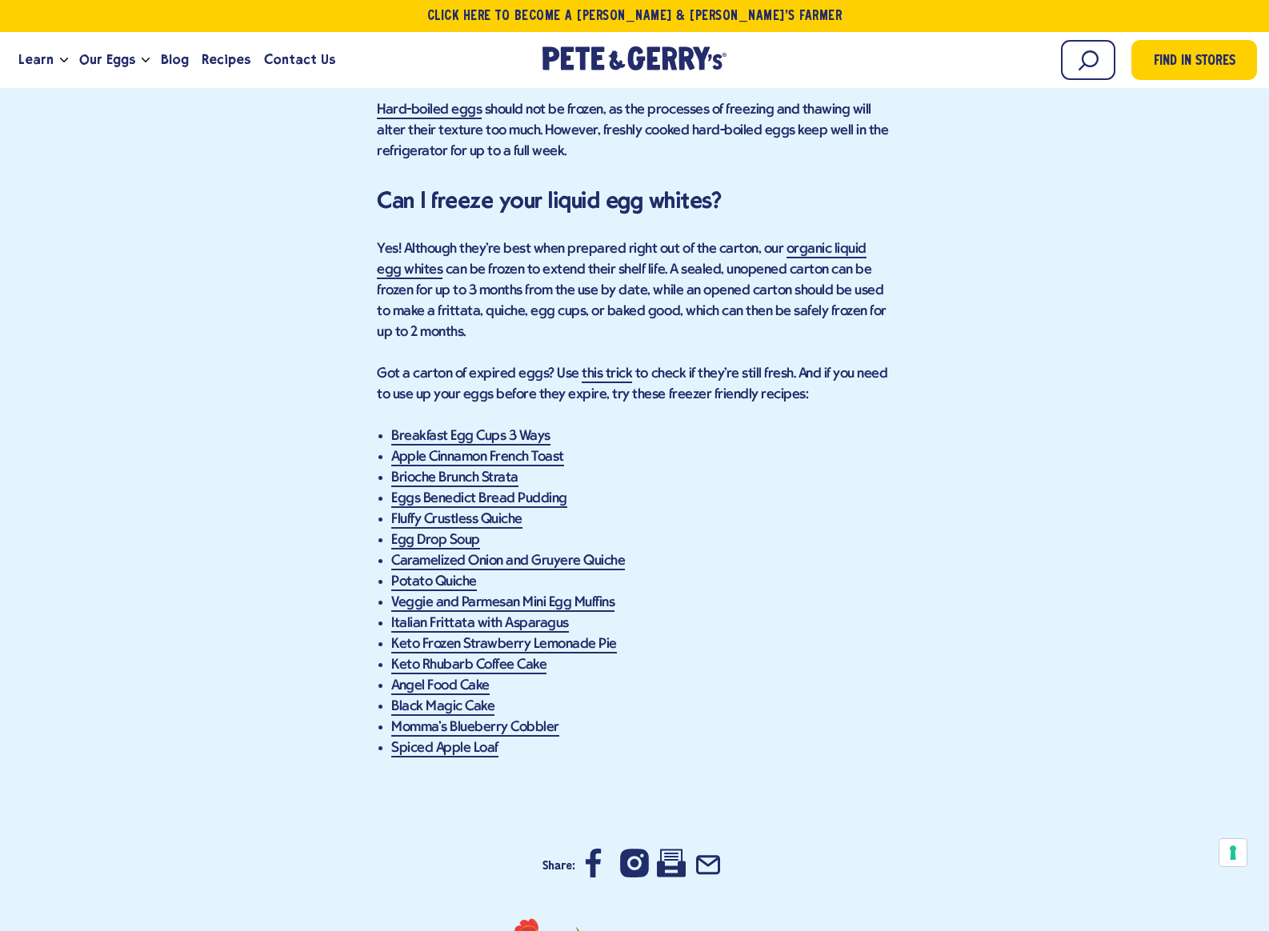
scroll to position [3155, 0]
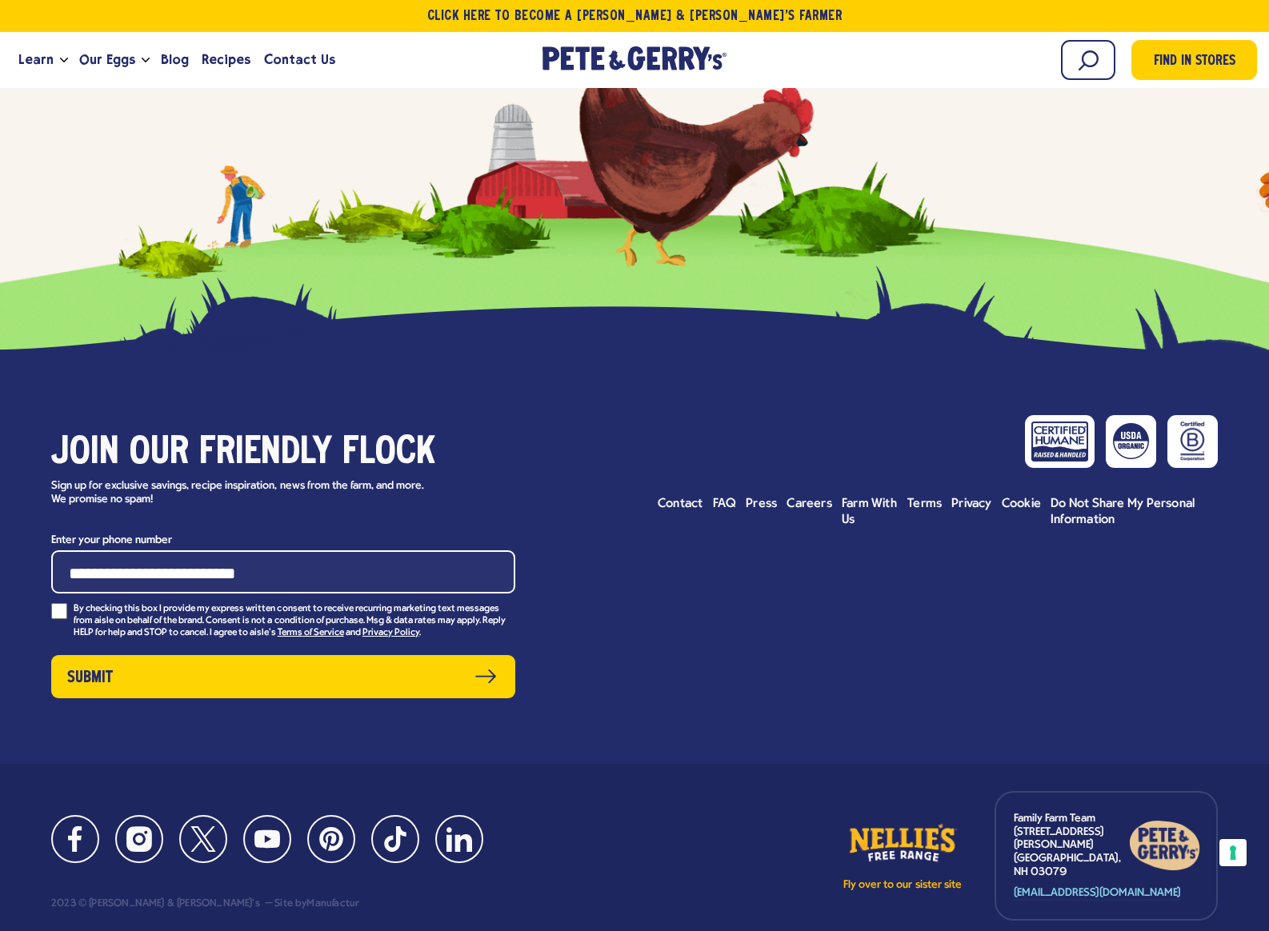
scroll to position [2920, 0]
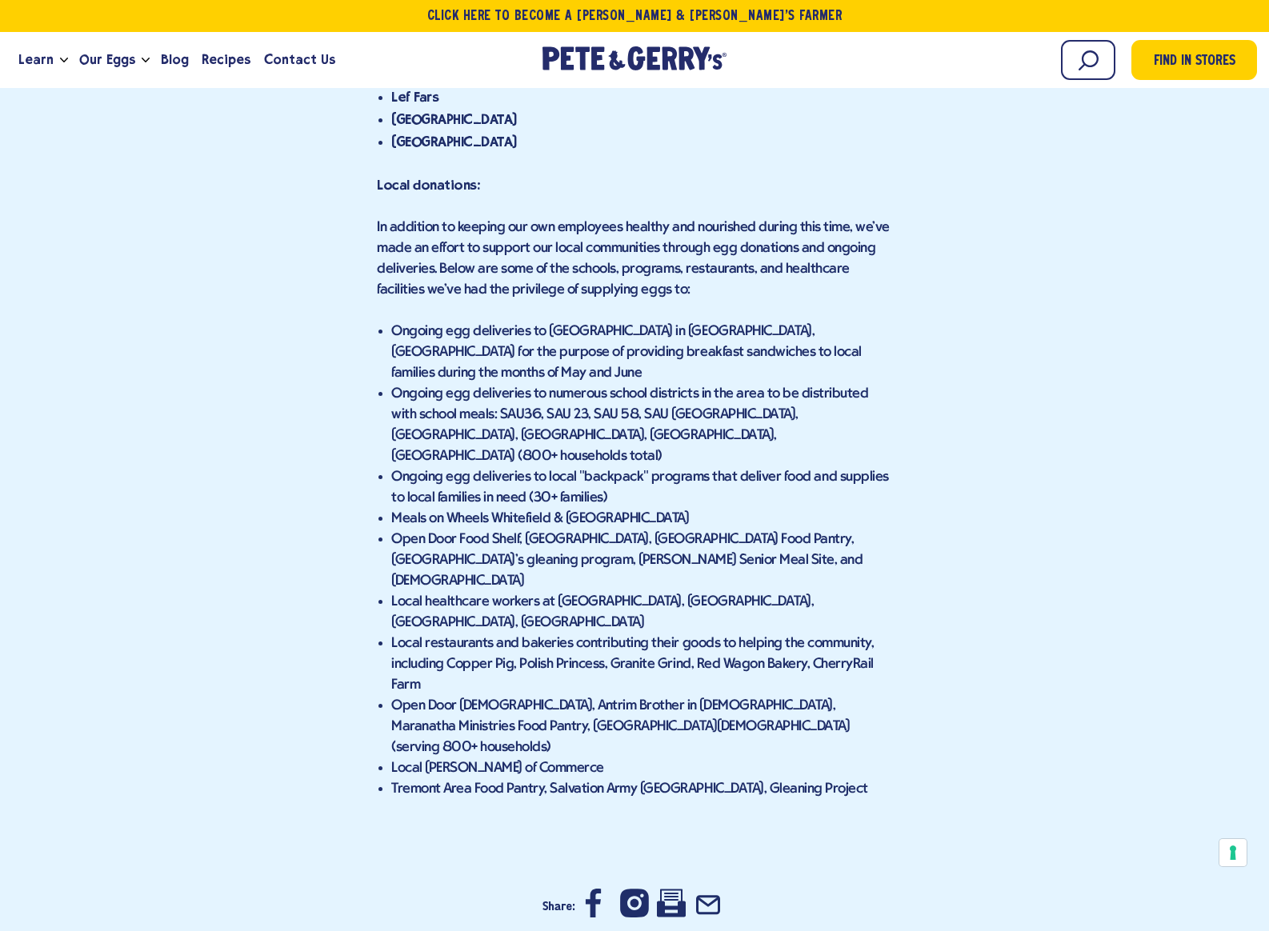
scroll to position [3203, 0]
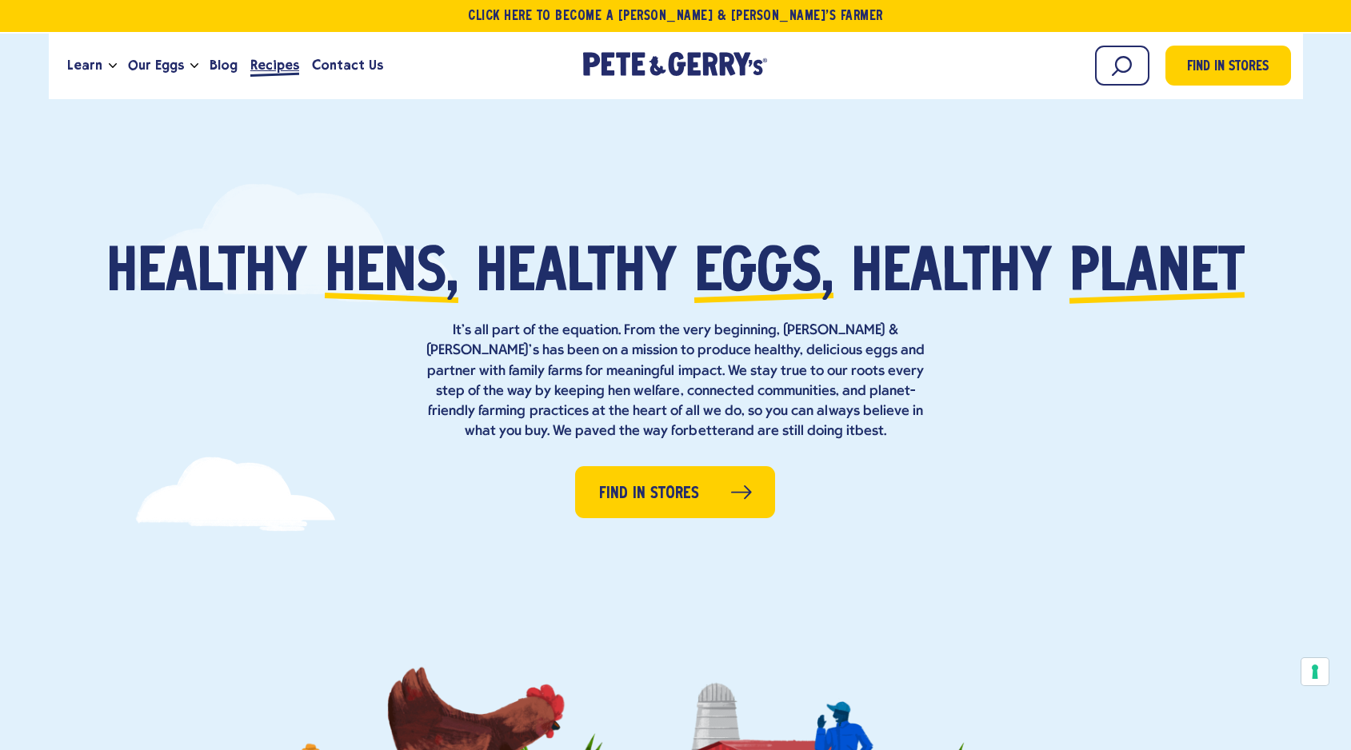
click at [271, 66] on span "Recipes" at bounding box center [274, 65] width 49 height 20
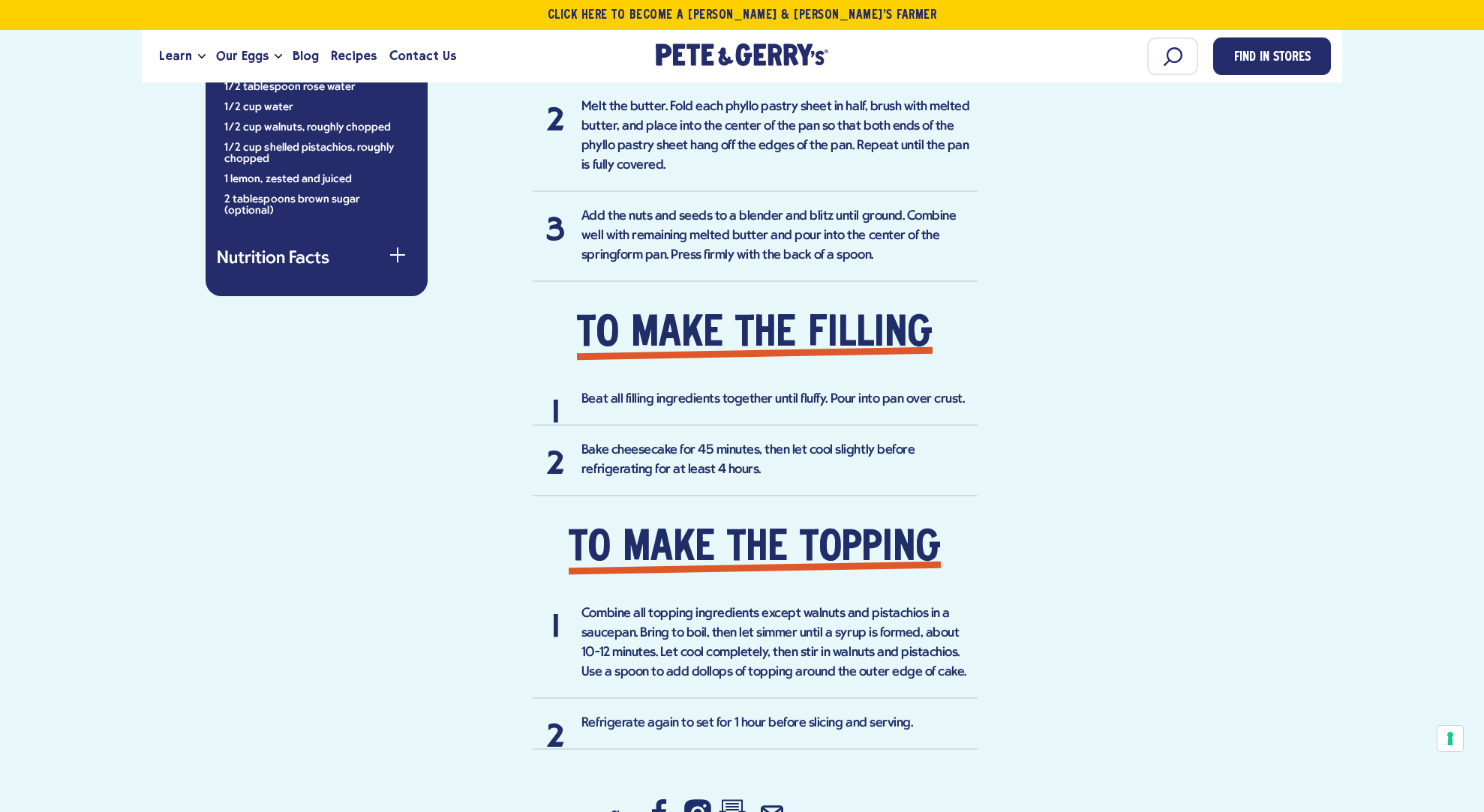
scroll to position [1266, 0]
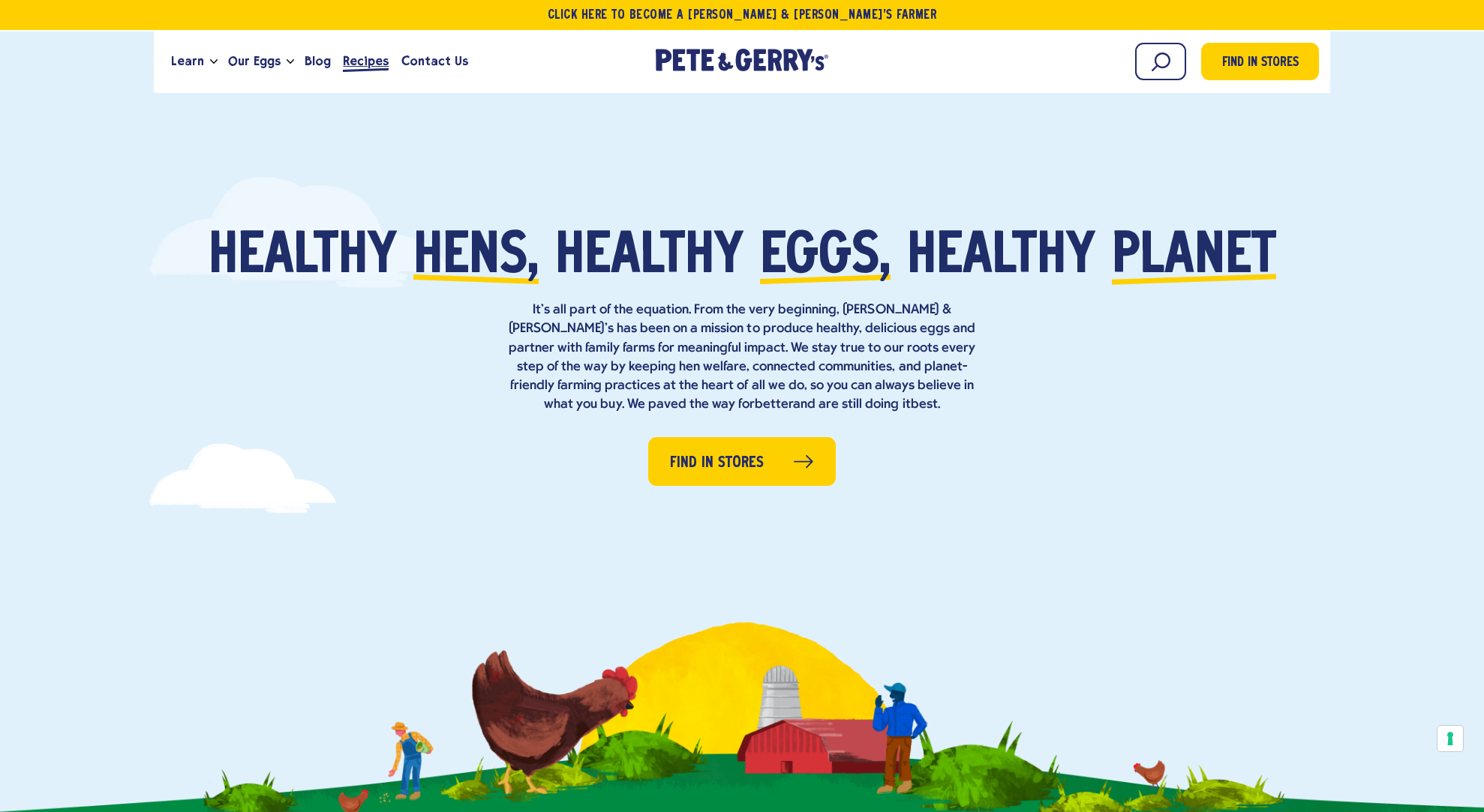
click at [358, 65] on span "Recipes" at bounding box center [366, 61] width 46 height 19
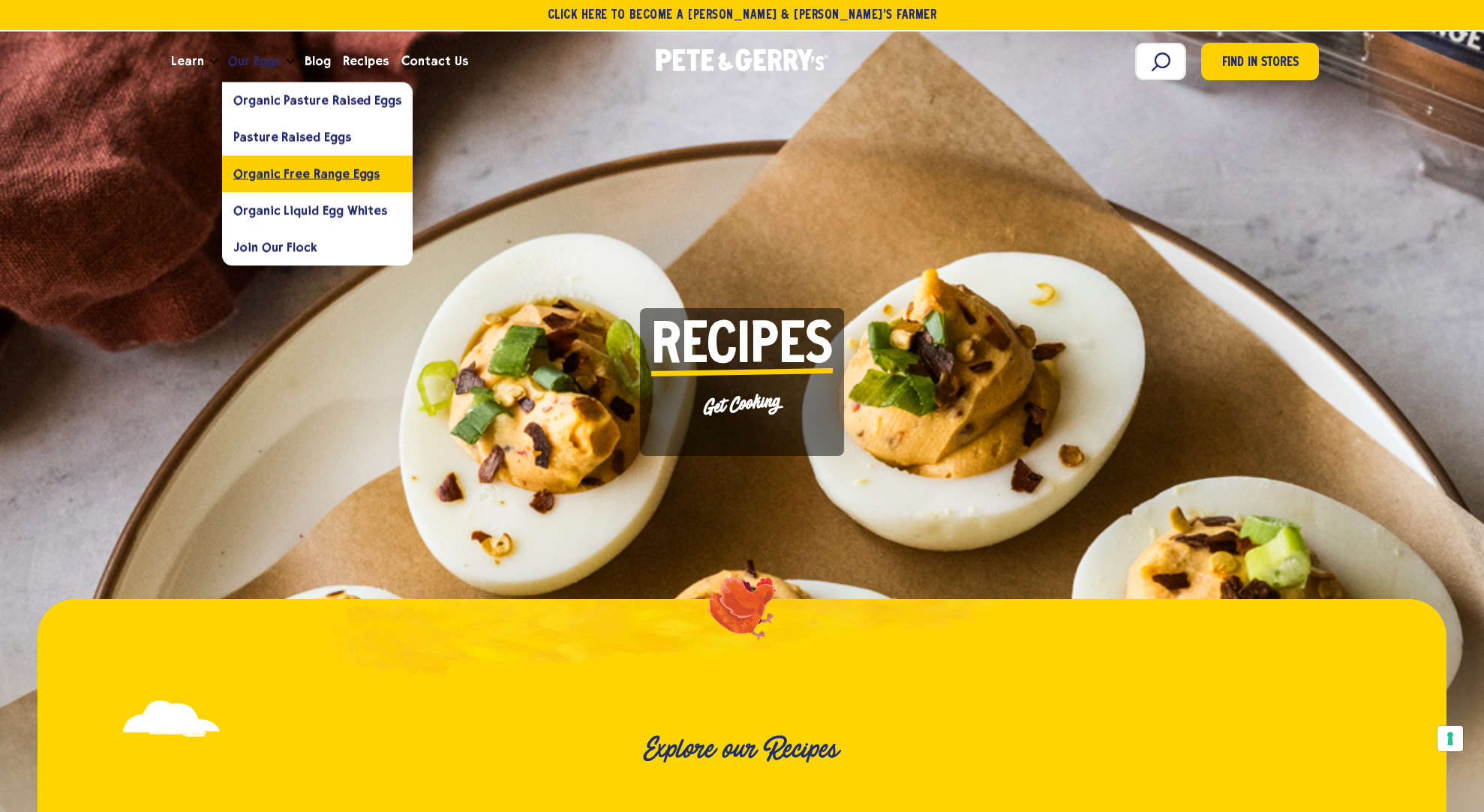
click at [273, 176] on span "Organic Free Range Eggs" at bounding box center [307, 173] width 146 height 14
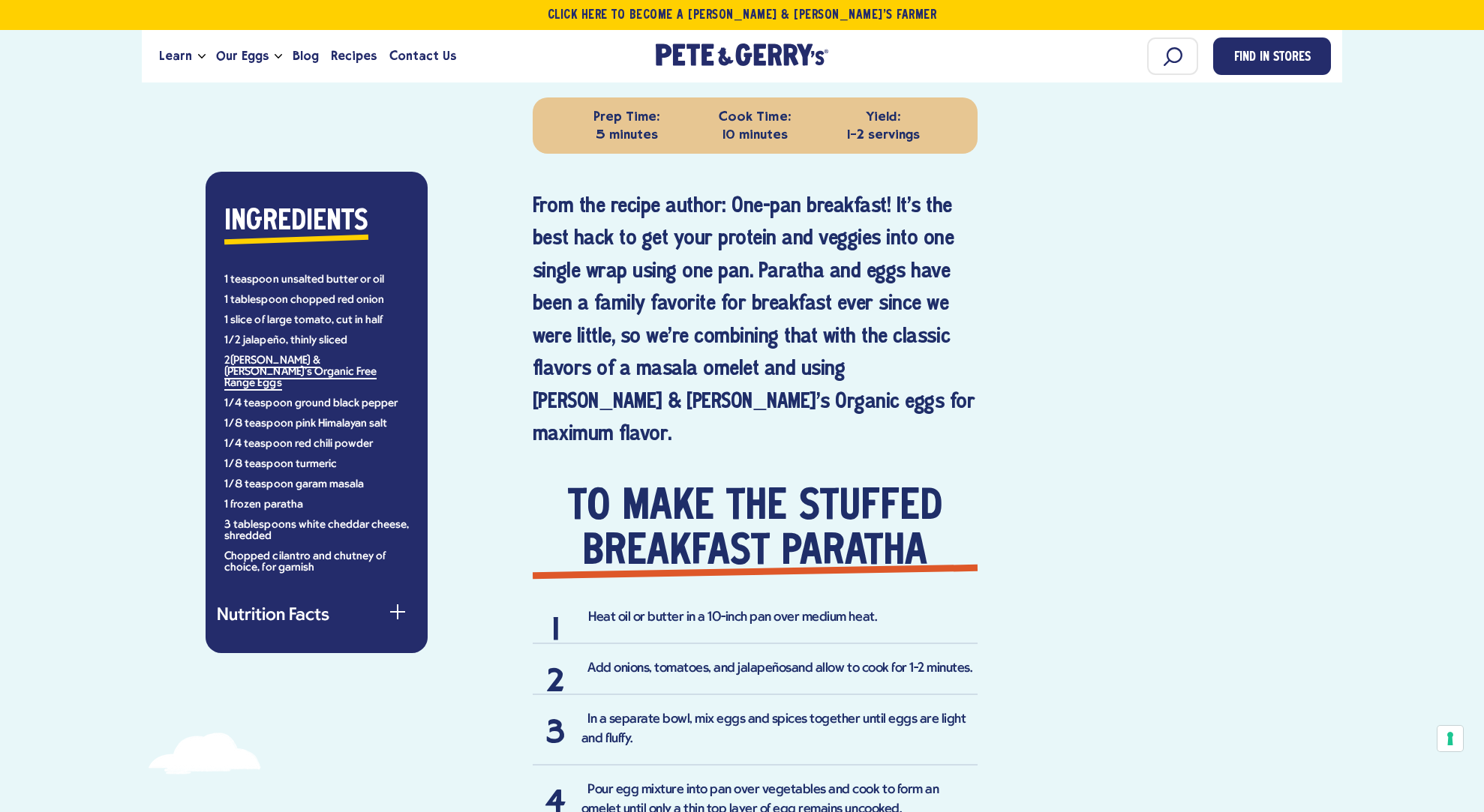
scroll to position [736, 0]
